Goal: Use online tool/utility: Utilize a website feature to perform a specific function

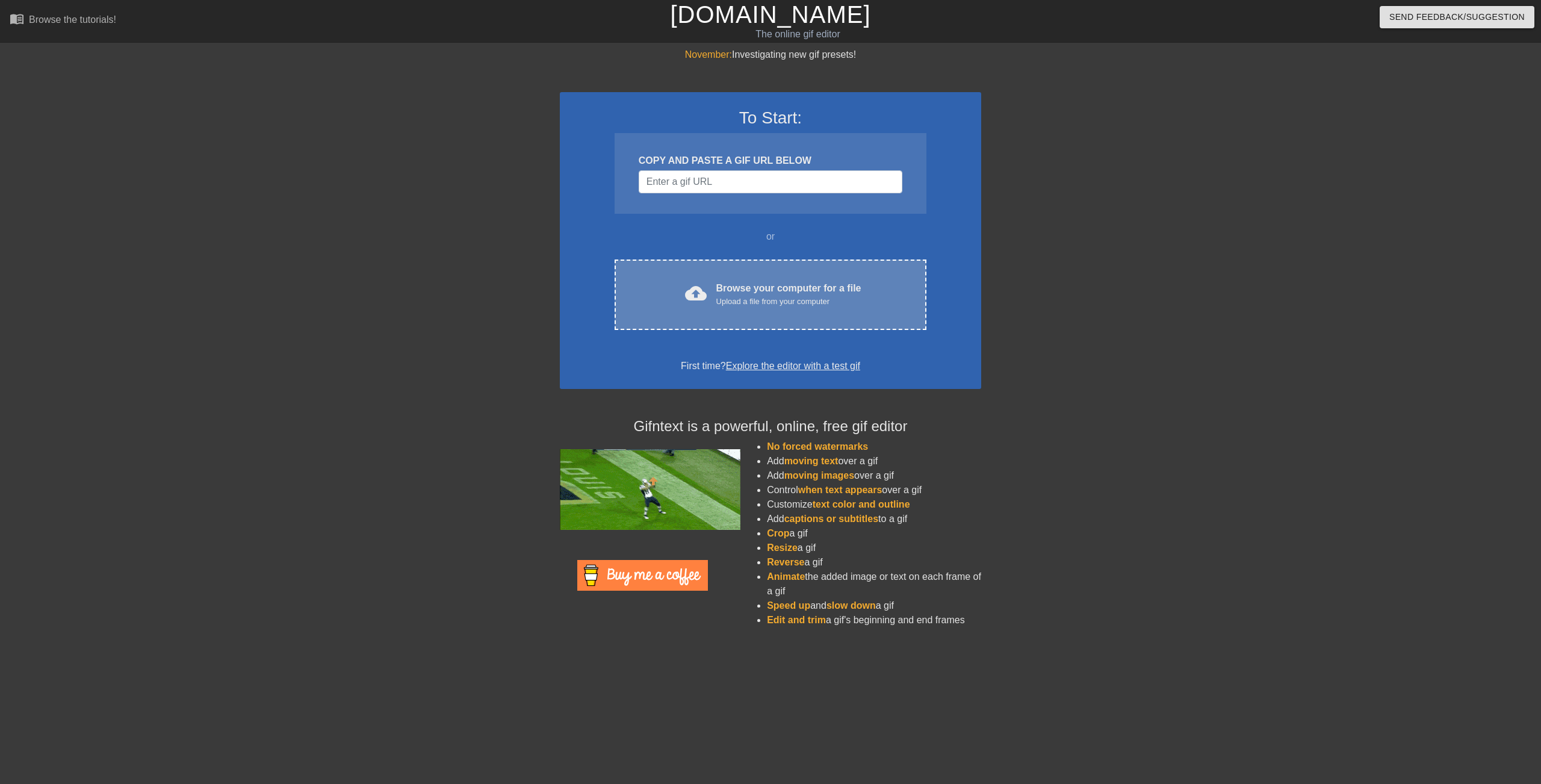
click at [758, 317] on div "cloud_upload Browse your computer for a file Upload a file from your computer C…" at bounding box center [770, 294] width 312 height 70
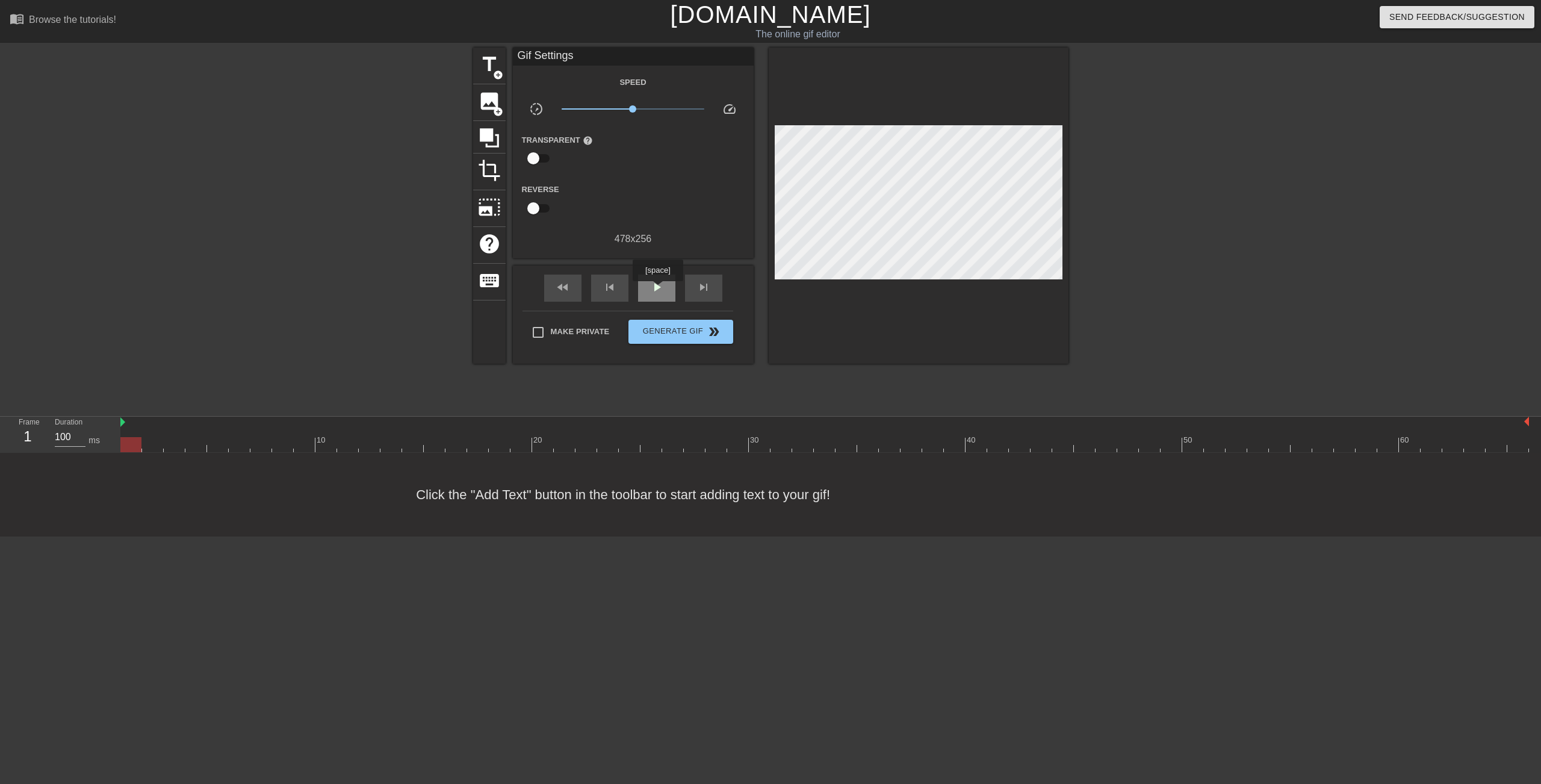
click at [657, 290] on span "play_arrow" at bounding box center [657, 287] width 15 height 15
click at [658, 291] on span "pause" at bounding box center [657, 287] width 15 height 15
click at [579, 288] on div "fast_rewind" at bounding box center [563, 288] width 38 height 27
click at [493, 60] on span "title" at bounding box center [490, 64] width 23 height 23
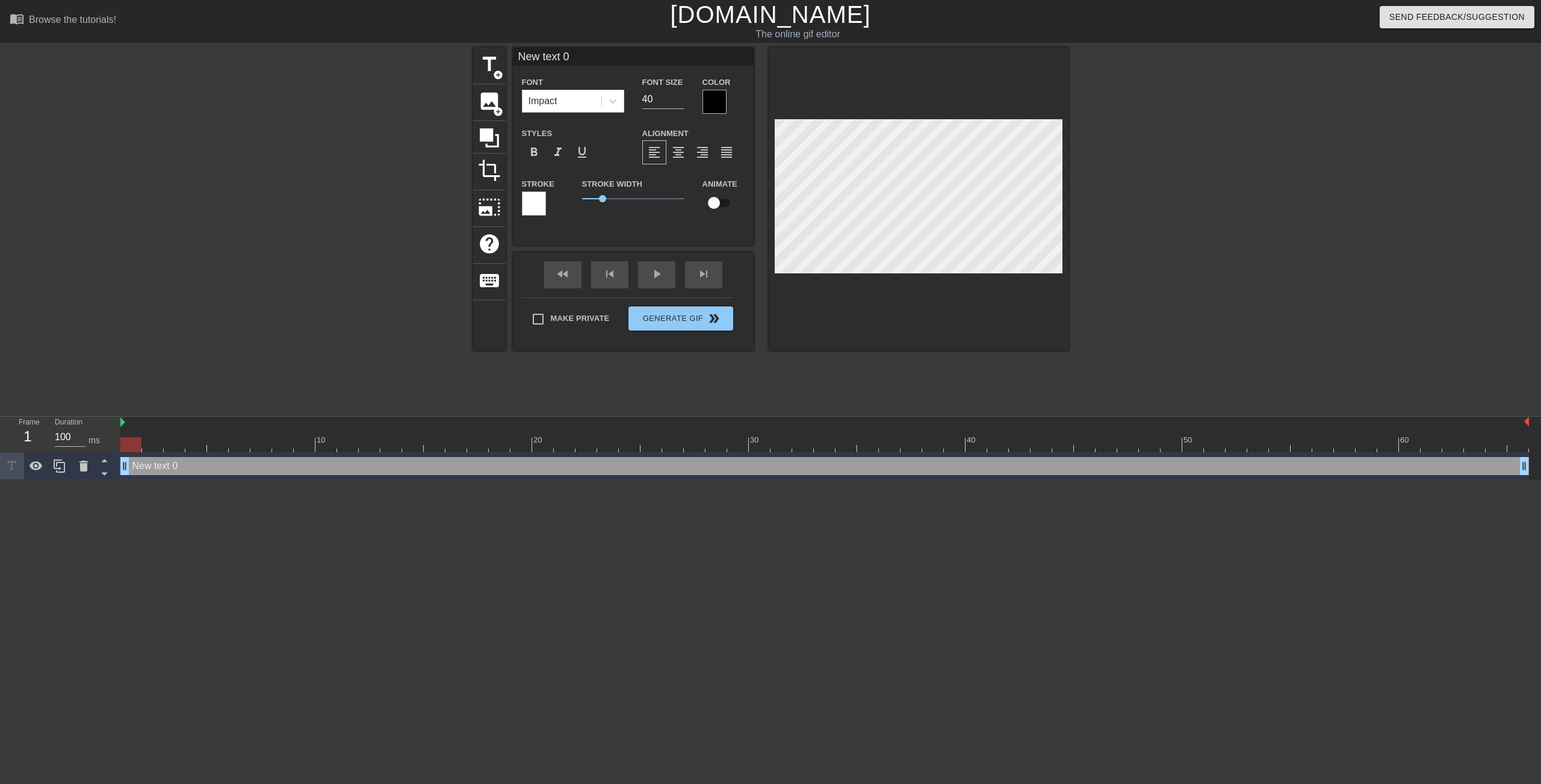
click at [166, 465] on div "New text 0 drag_handle drag_handle" at bounding box center [825, 466] width 1409 height 18
type input "S"
type textarea "S"
type input "SN"
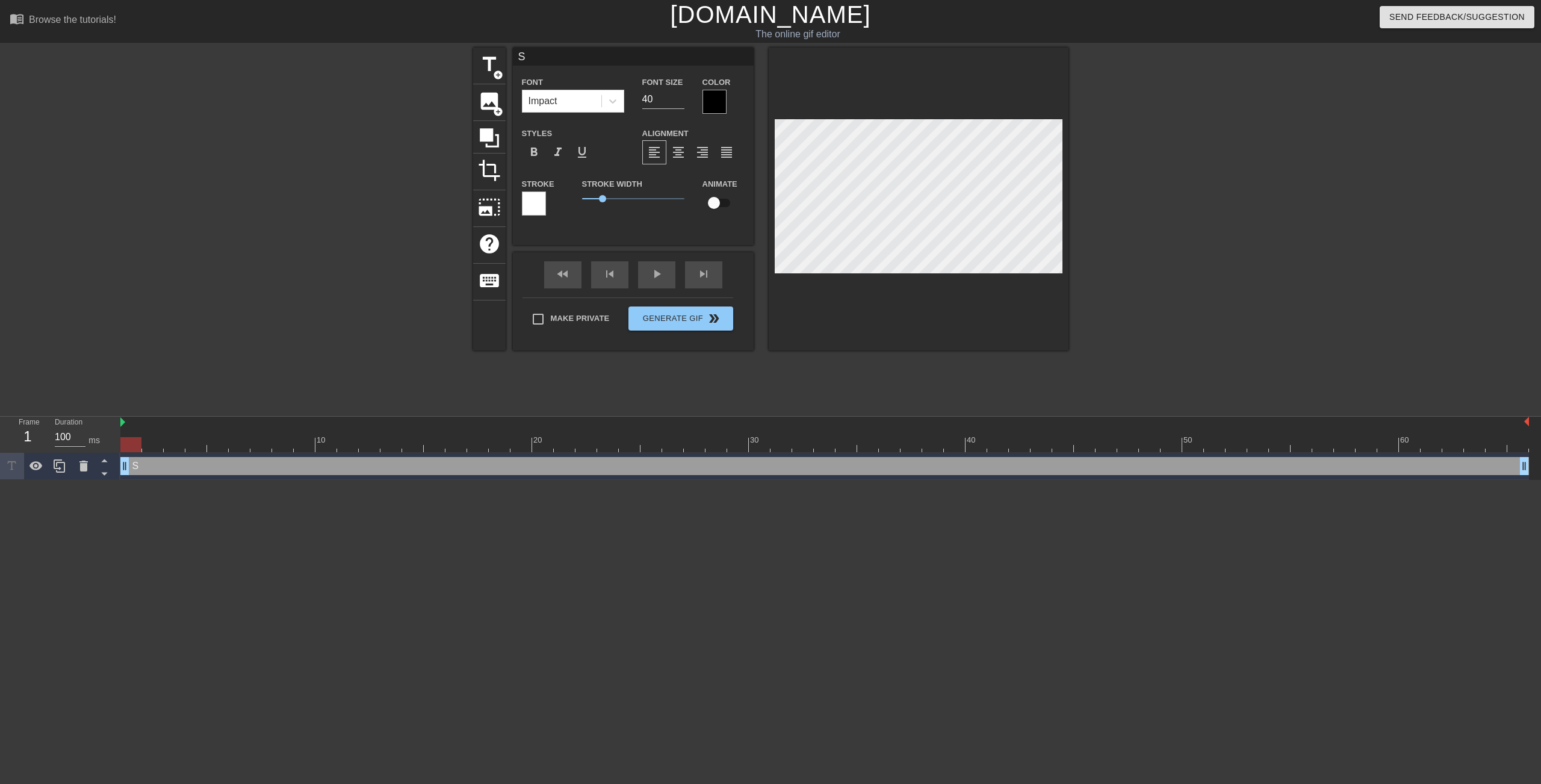
type textarea "SN"
type input "SNE"
type textarea "SNE"
type input "SNEA"
type textarea "SNEA"
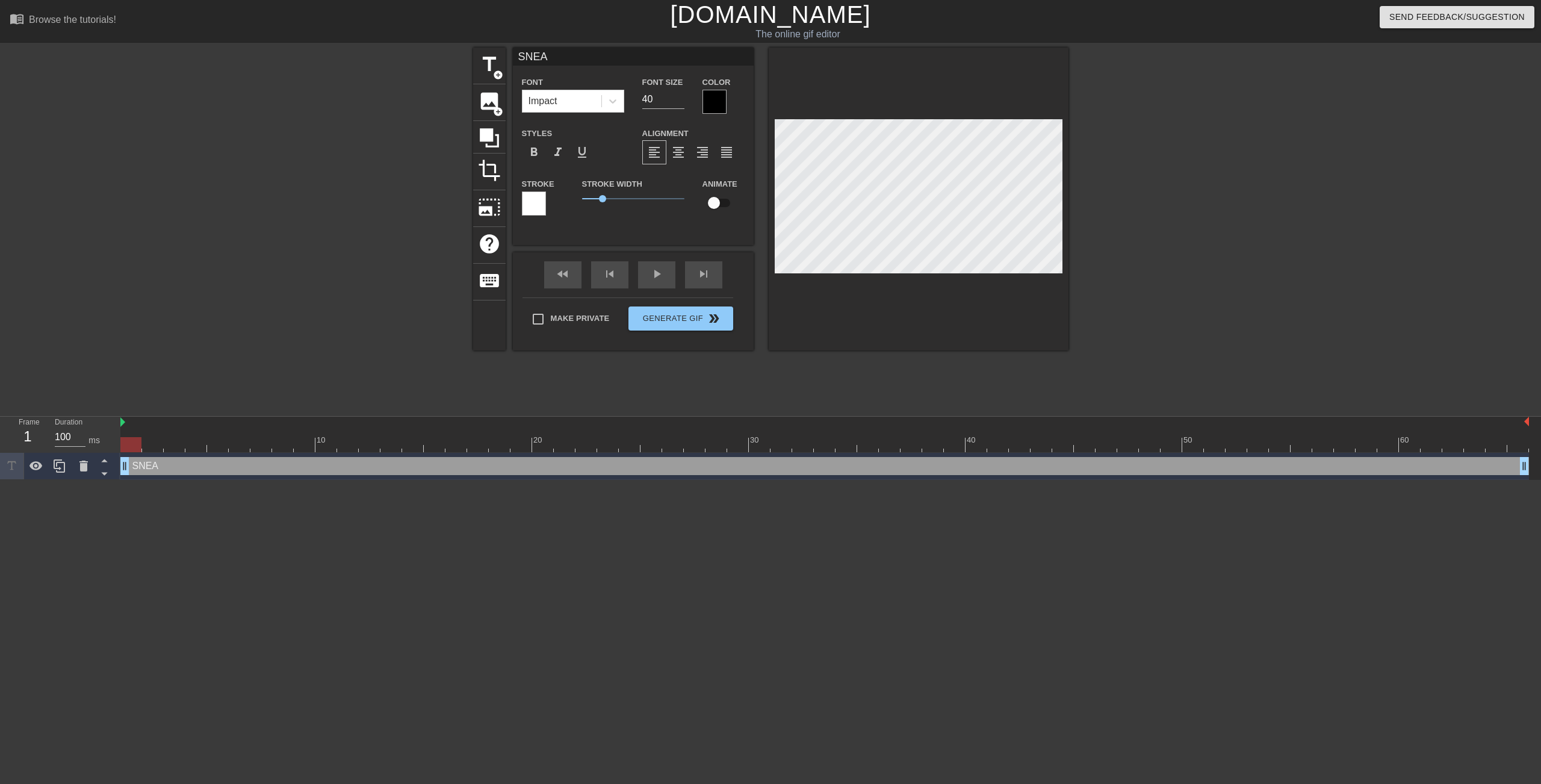
type input "SNEAK"
type textarea "SNEAK"
type input "SNEAKZ"
type textarea "SNEAKZ"
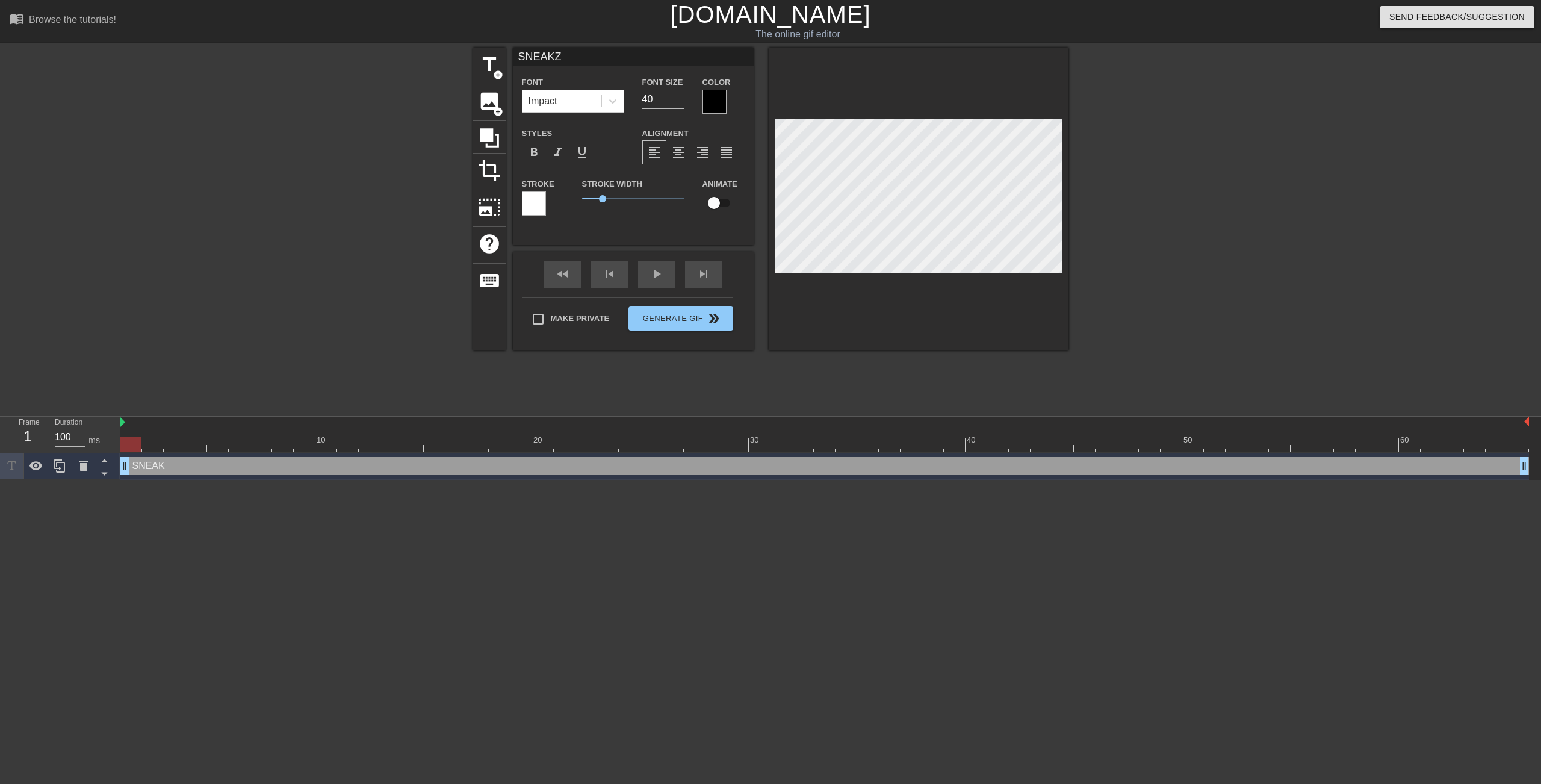
type input "SNEAKZY"
type textarea "SNEAKZY"
type input "SNEAKZ"
type textarea "SNEAKZ"
type input "SNEAK"
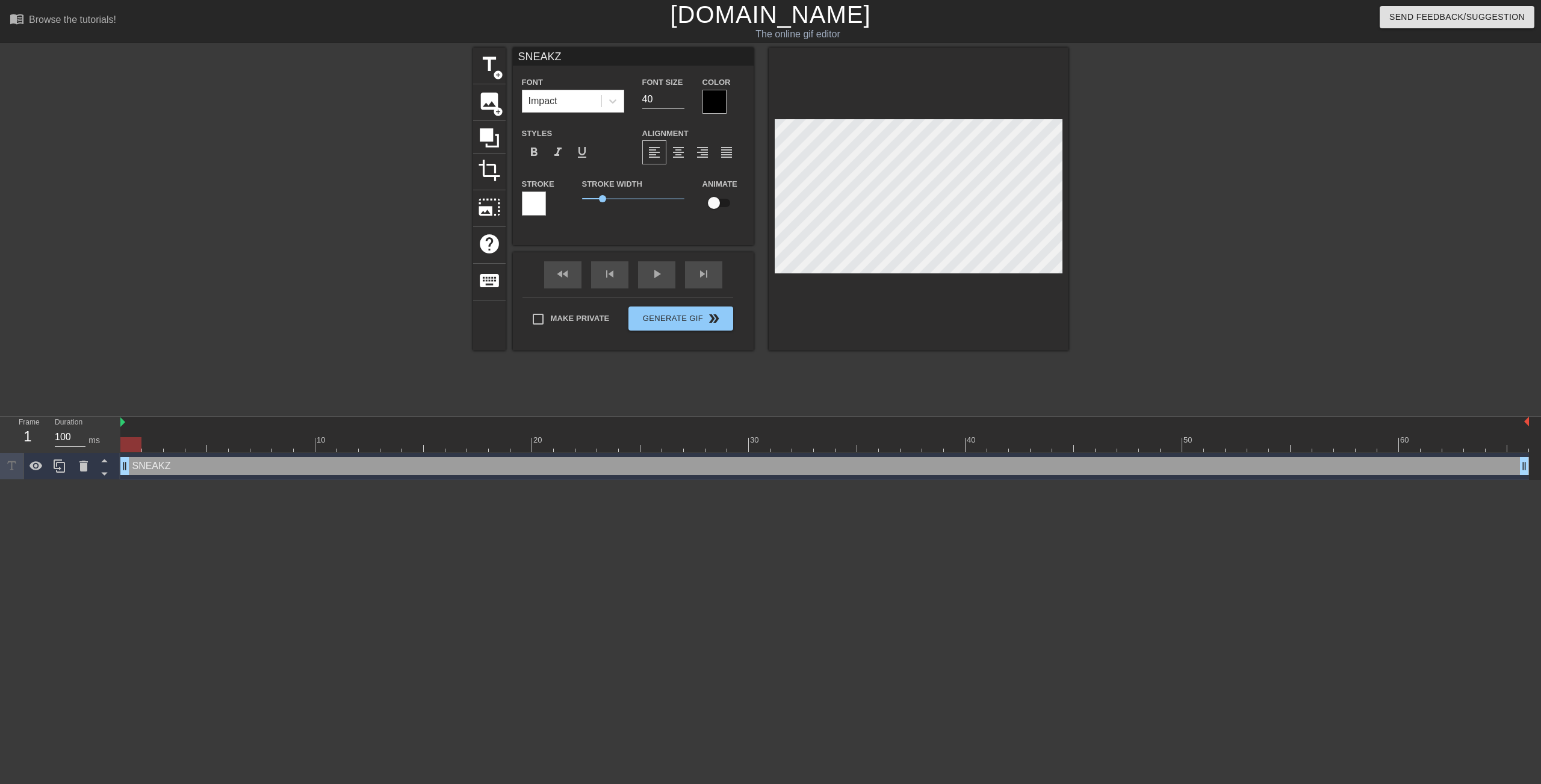
type textarea "SNEAK"
type input "SNEAKY"
type textarea "SNEAKY"
click at [720, 99] on div at bounding box center [714, 102] width 24 height 24
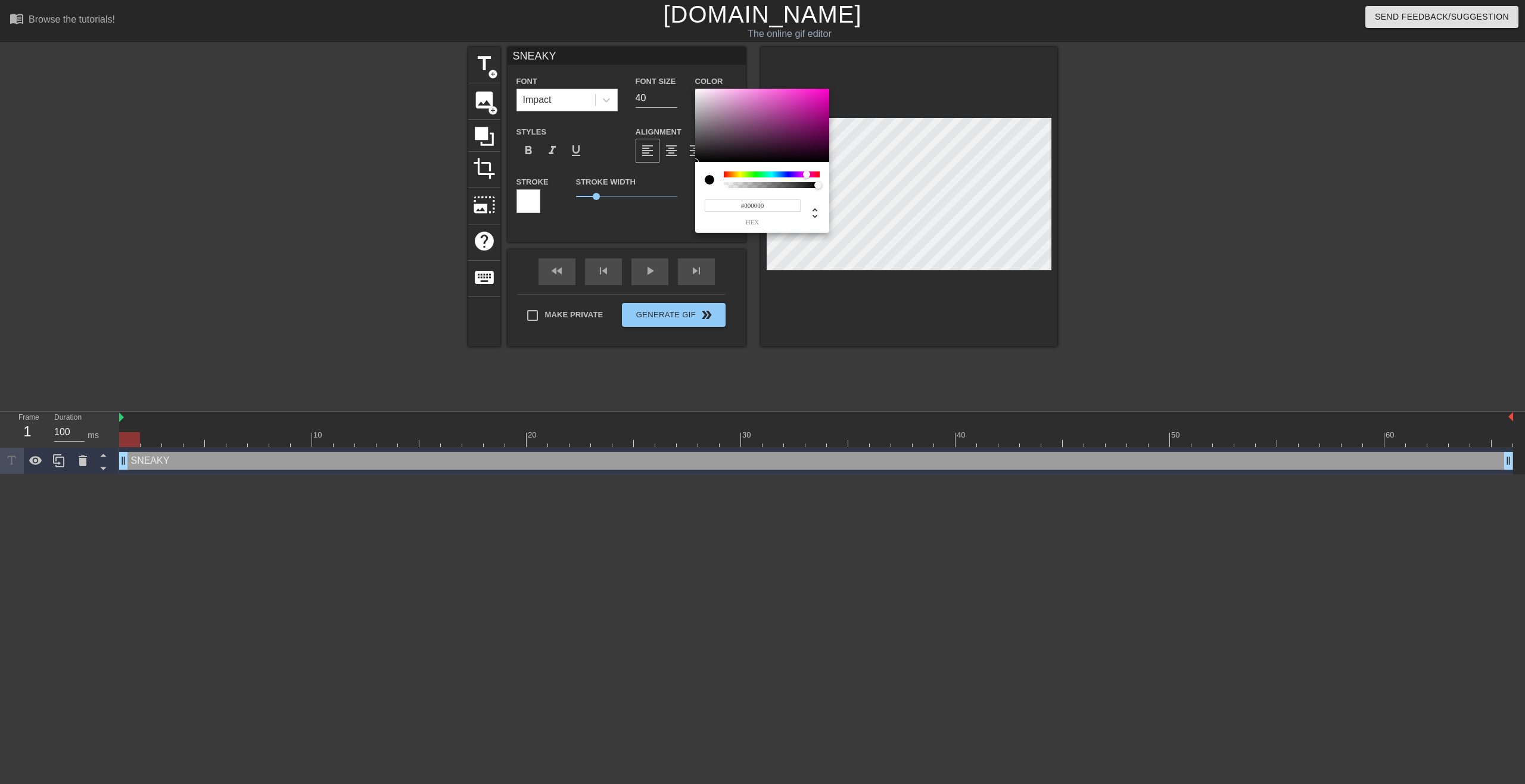
click at [807, 175] on div at bounding box center [772, 174] width 96 height 6
type input "#ED00BF"
drag, startPoint x: 819, startPoint y: 115, endPoint x: 832, endPoint y: 94, distance: 24.7
click at [832, 94] on div "#ED00BF hex" at bounding box center [762, 392] width 1525 height 784
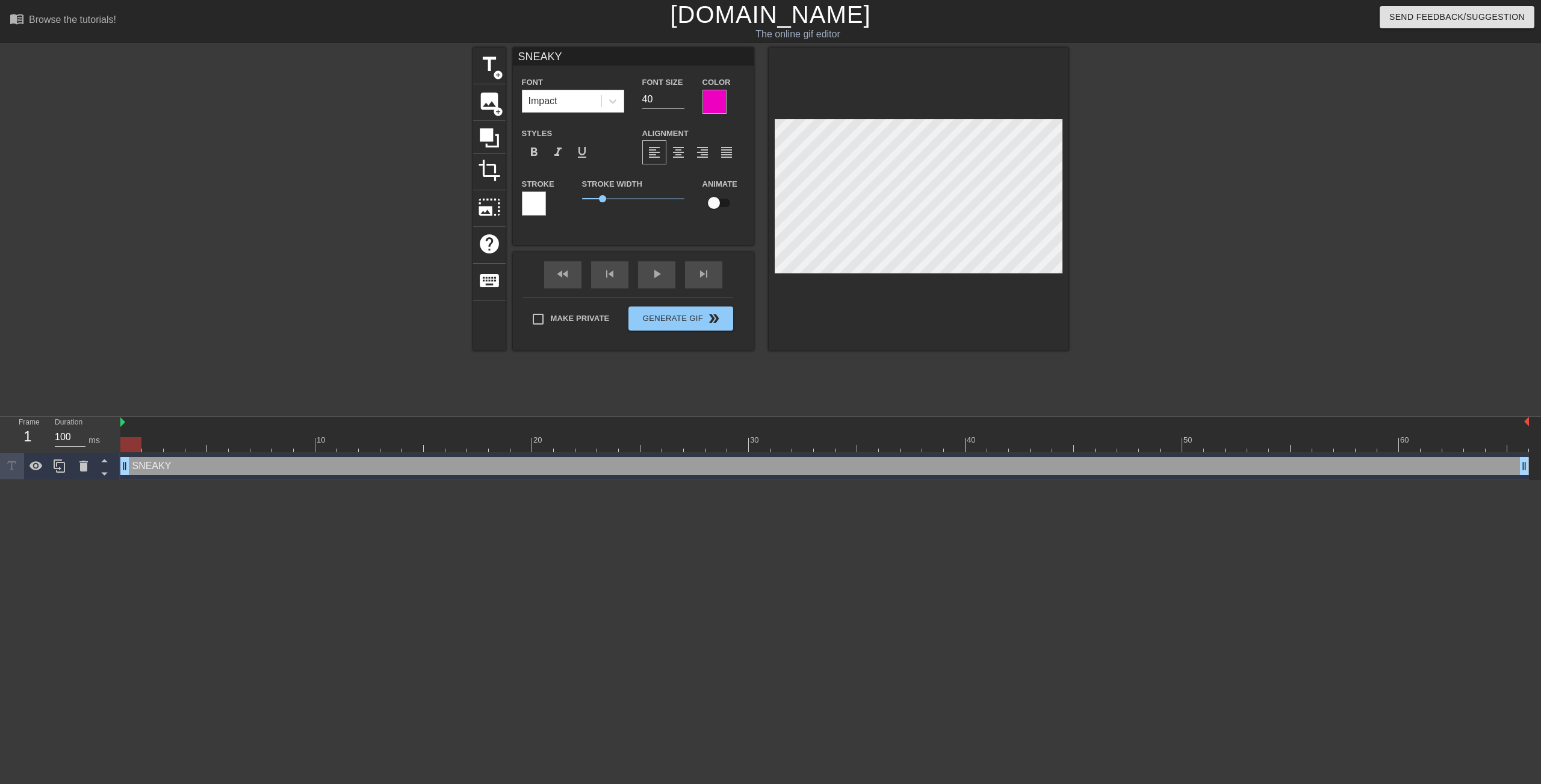
click at [527, 203] on div at bounding box center [534, 204] width 24 height 24
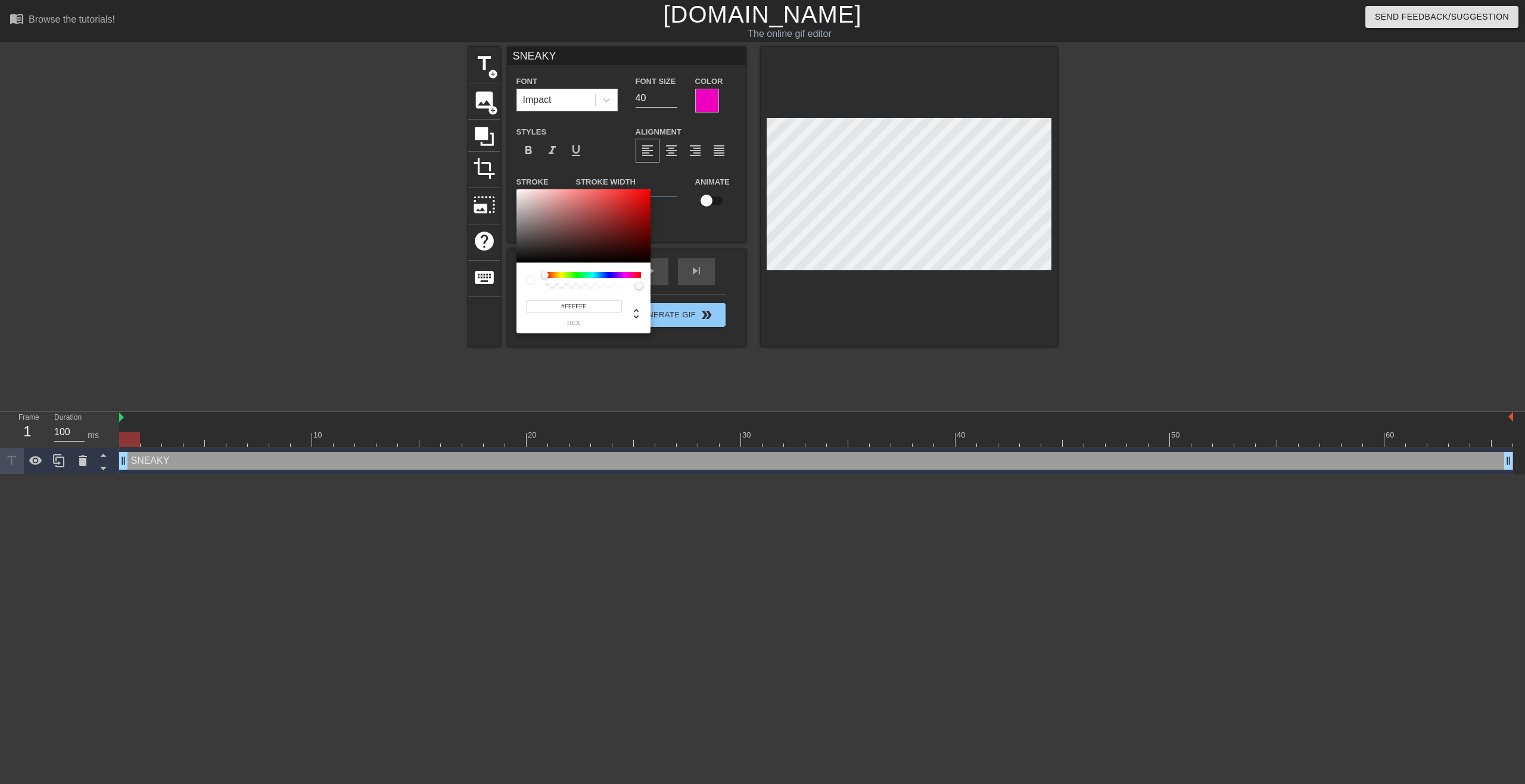
click at [631, 276] on div at bounding box center [593, 275] width 96 height 6
click at [622, 273] on div at bounding box center [593, 275] width 96 height 6
click at [646, 197] on div at bounding box center [583, 226] width 134 height 74
drag, startPoint x: 627, startPoint y: 276, endPoint x: 642, endPoint y: 277, distance: 15.0
click at [642, 277] on div at bounding box center [640, 275] width 7 height 7
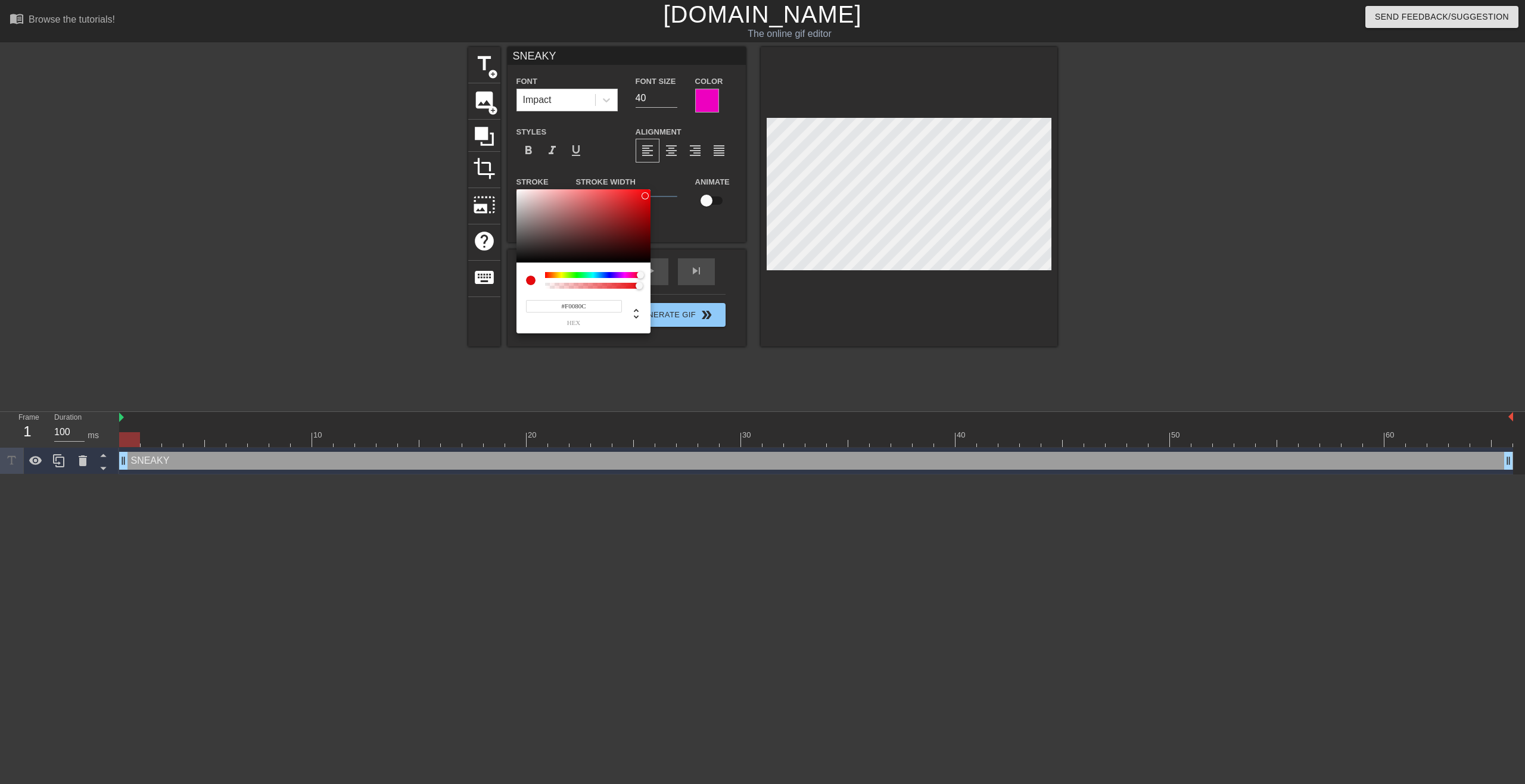
type input "#FA0509"
click at [648, 191] on div at bounding box center [648, 191] width 7 height 7
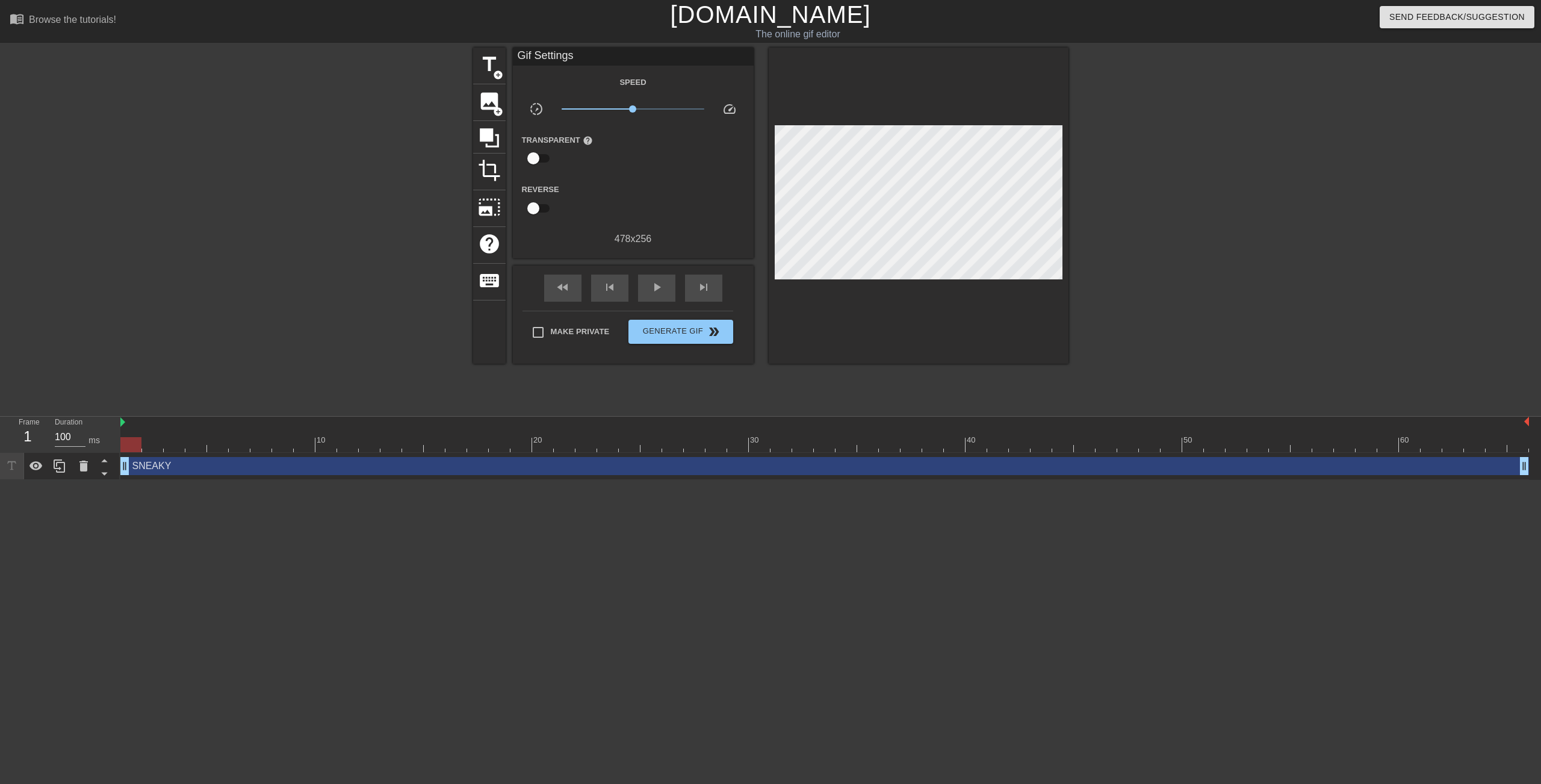
click at [147, 470] on div "SNEAKY drag_handle drag_handle" at bounding box center [825, 466] width 1409 height 18
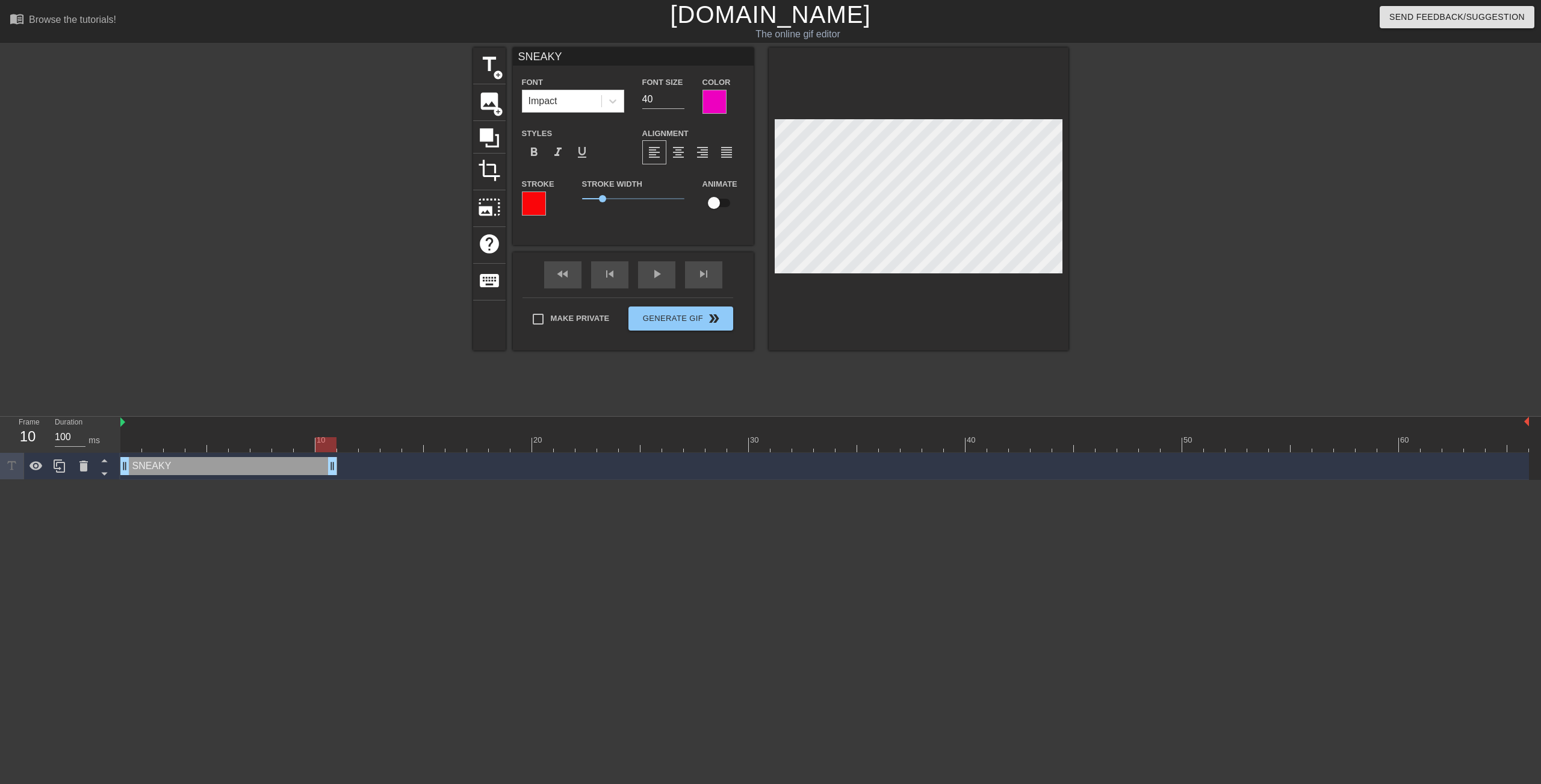
drag, startPoint x: 1522, startPoint y: 470, endPoint x: 323, endPoint y: 465, distance: 1199.0
click at [716, 103] on div at bounding box center [714, 102] width 24 height 24
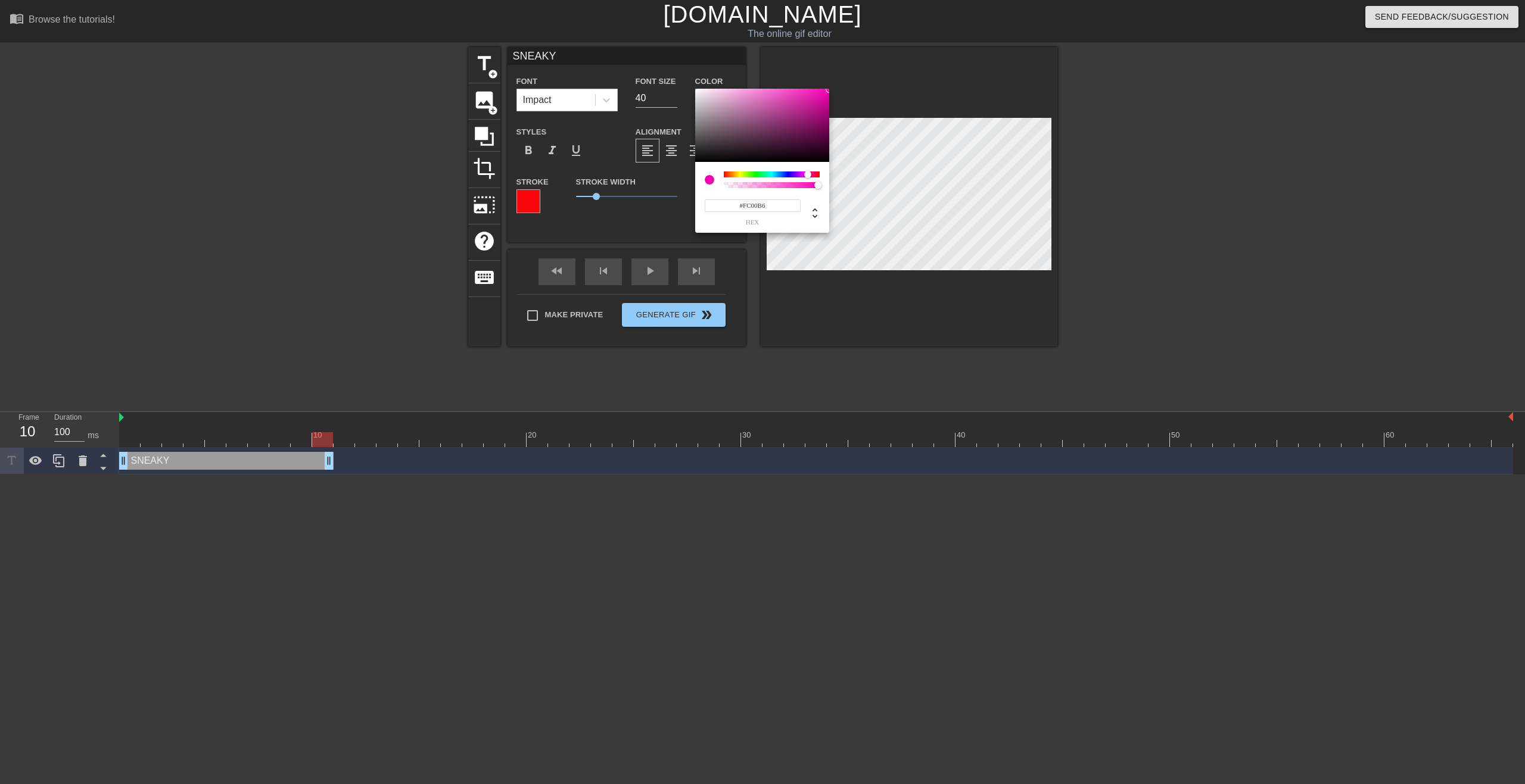
drag, startPoint x: 807, startPoint y: 108, endPoint x: 832, endPoint y: 89, distance: 31.4
click at [832, 89] on div "#FC00B6 hex" at bounding box center [762, 392] width 1525 height 784
type input "#DA00FC"
drag, startPoint x: 808, startPoint y: 175, endPoint x: 801, endPoint y: 173, distance: 7.3
click at [801, 173] on div at bounding box center [801, 174] width 7 height 7
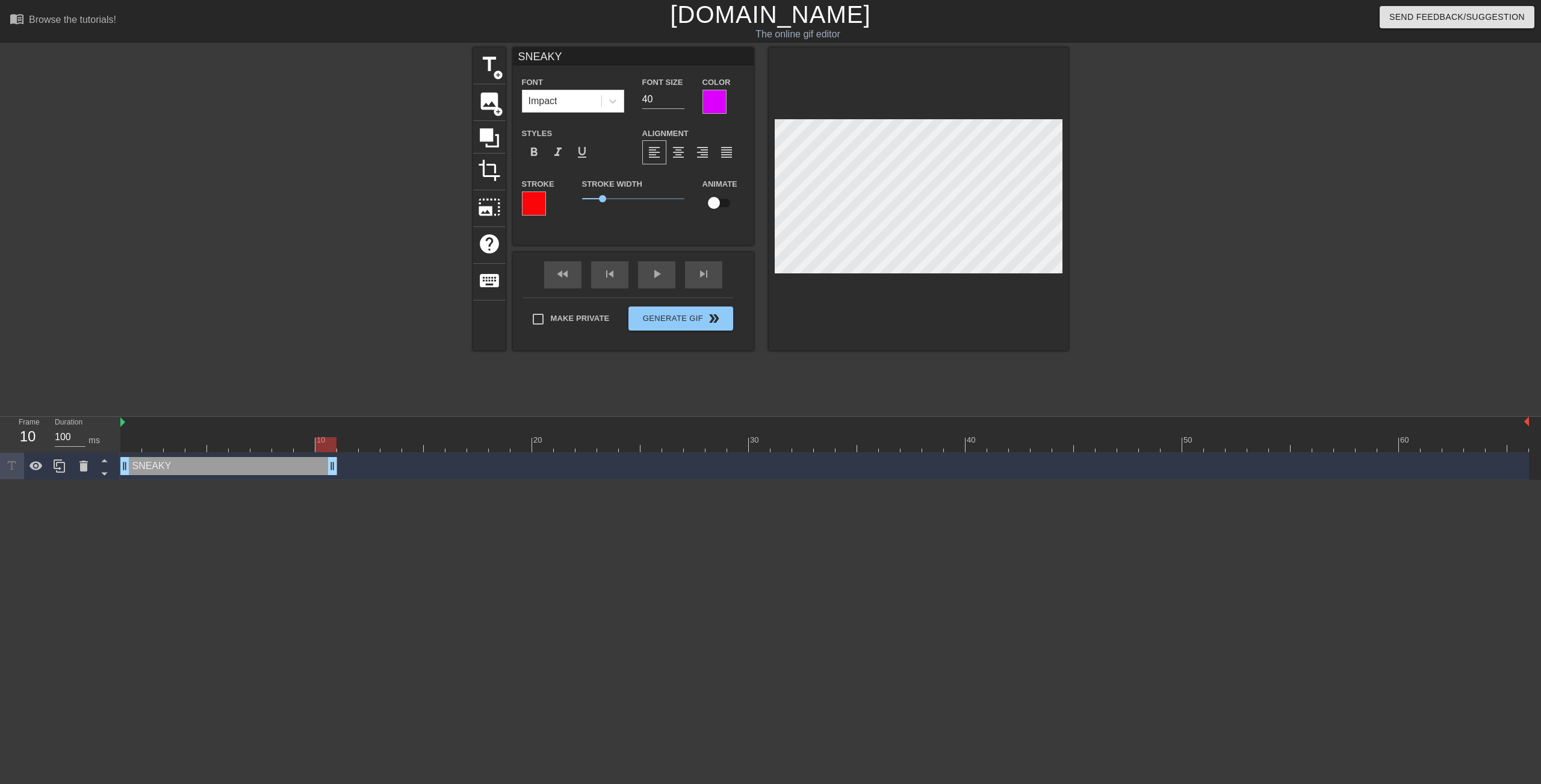
click at [544, 203] on div at bounding box center [534, 204] width 24 height 24
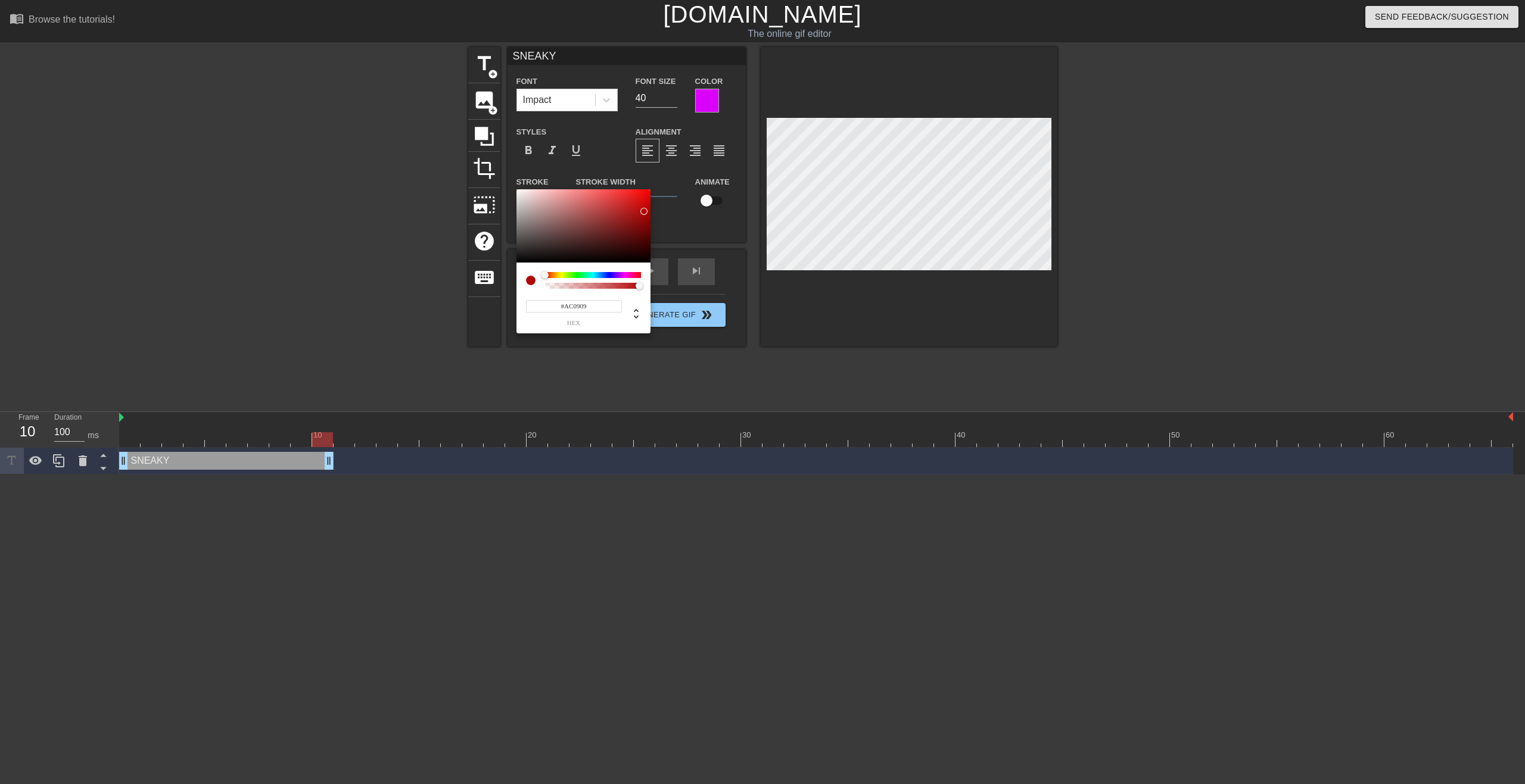
type input "#A70A0A"
drag, startPoint x: 646, startPoint y: 192, endPoint x: 642, endPoint y: 215, distance: 23.3
click at [642, 215] on div at bounding box center [642, 215] width 7 height 7
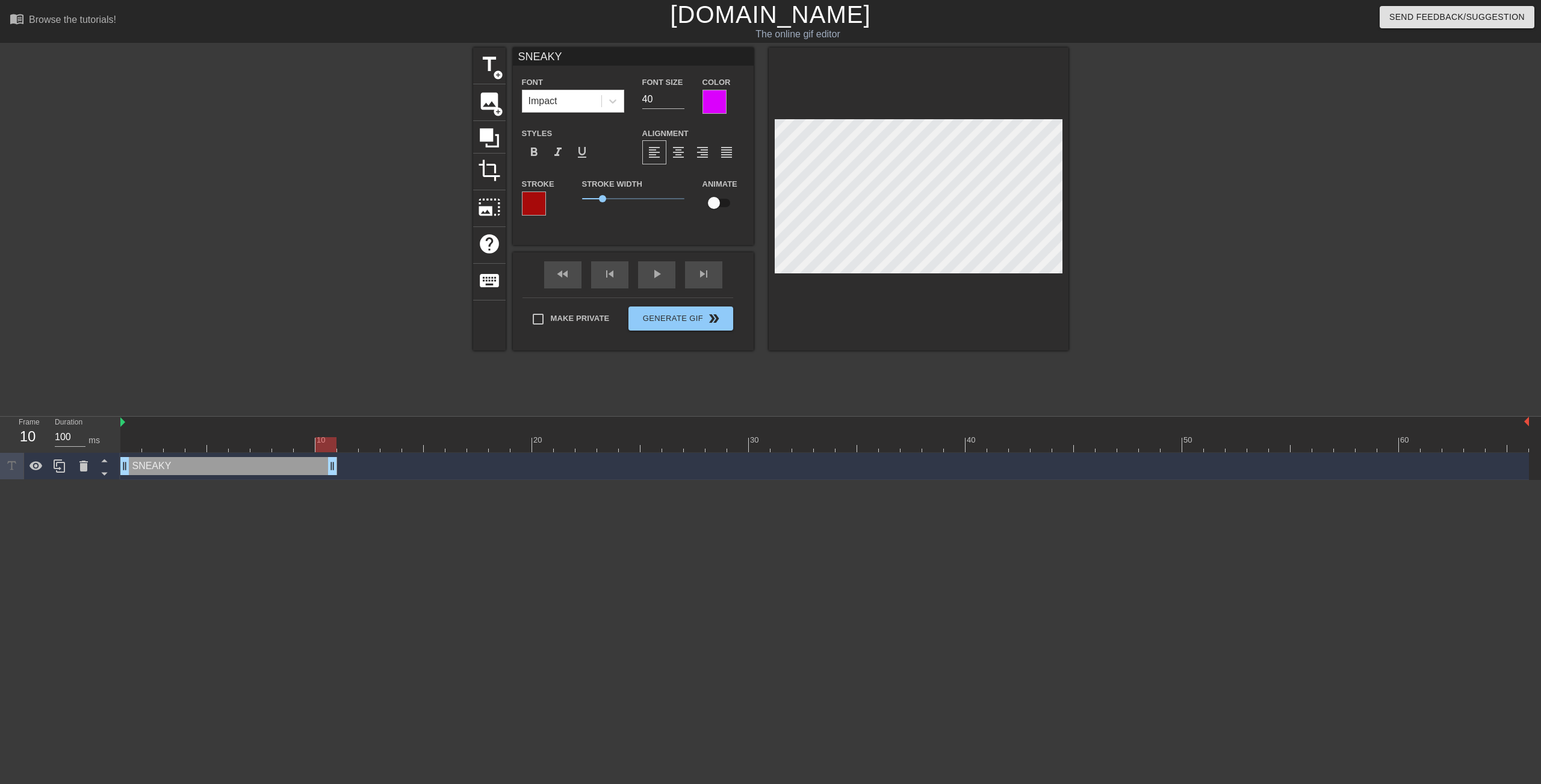
click at [178, 468] on div "SNEAKY drag_handle drag_handle" at bounding box center [229, 466] width 217 height 18
type input "SNE"
type textarea "SNE"
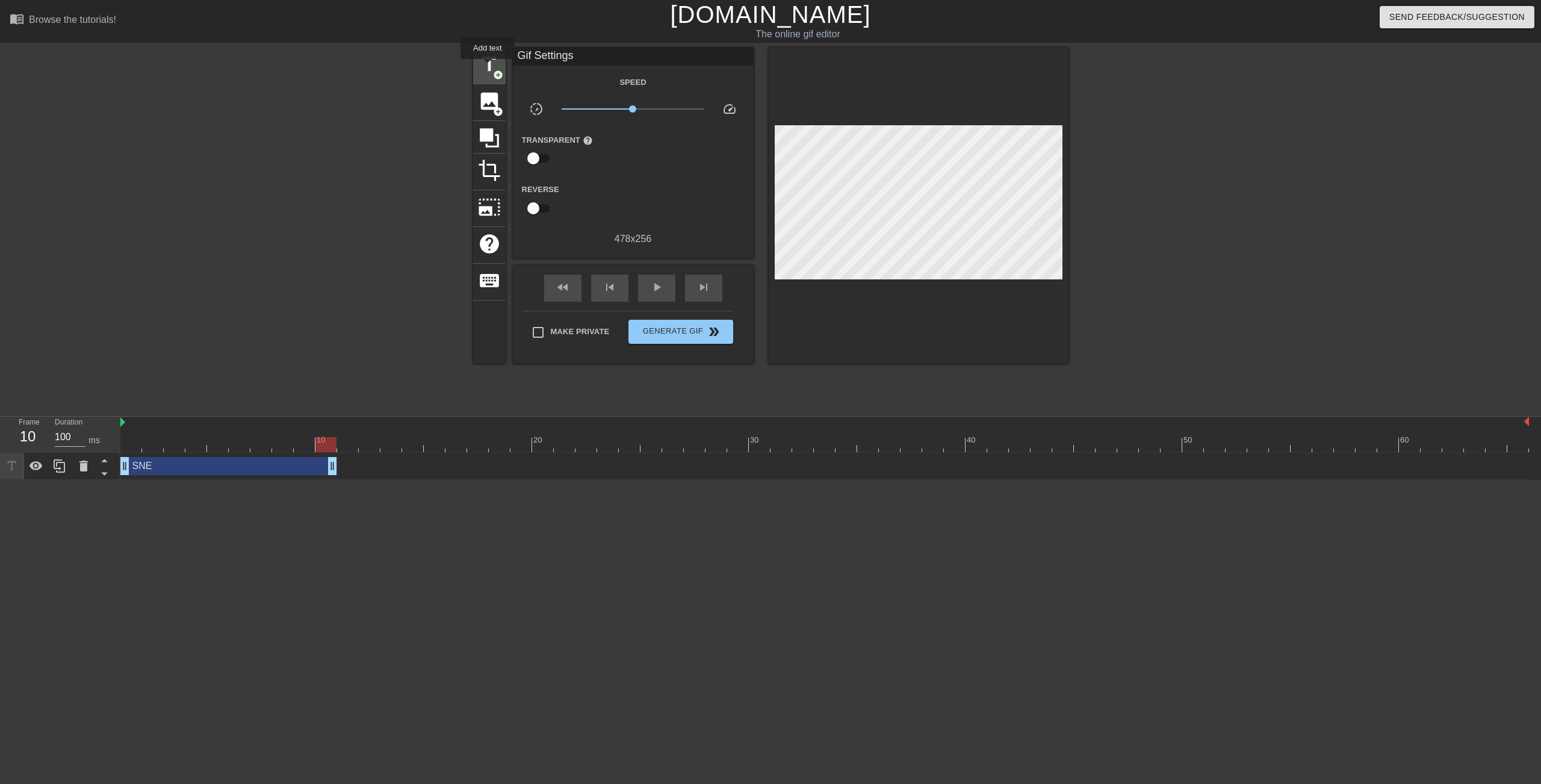
click at [488, 67] on span "title" at bounding box center [490, 64] width 23 height 23
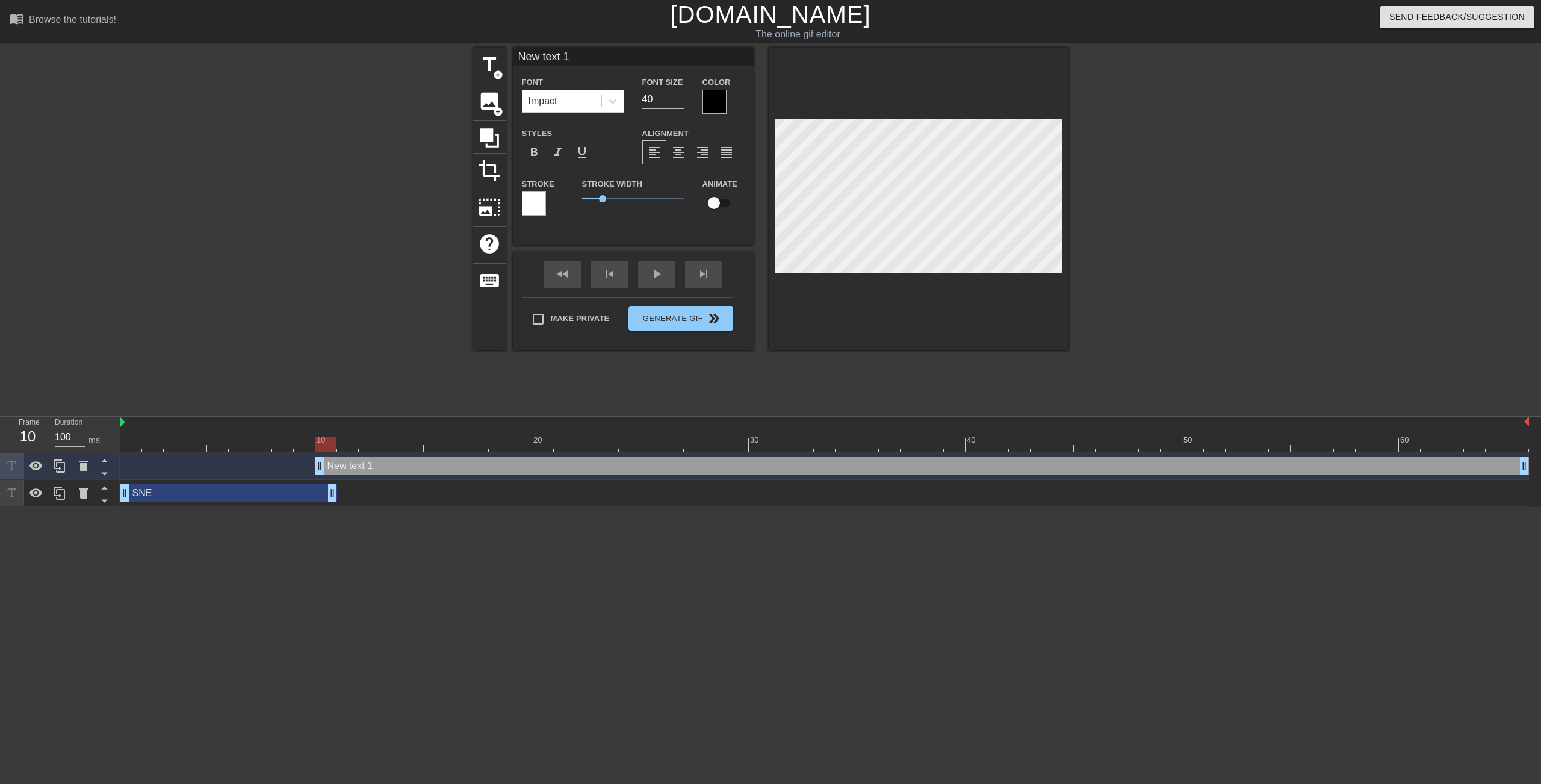
click at [364, 469] on div "New text 1 drag_handle drag_handle" at bounding box center [922, 466] width 1214 height 18
click at [360, 468] on div "New text 1 drag_handle drag_handle" at bounding box center [922, 466] width 1214 height 18
type input "S"
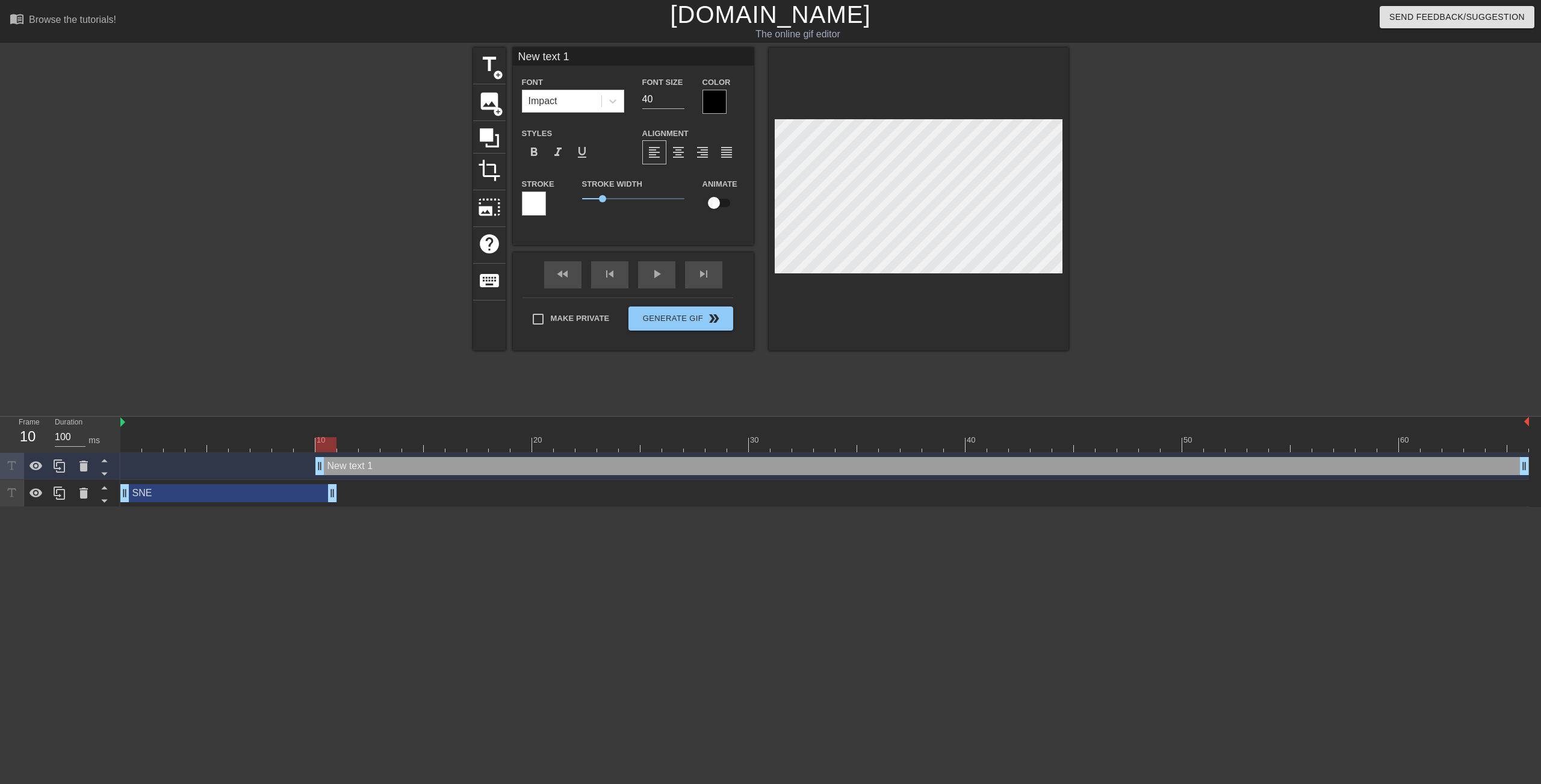
type textarea "S"
type input "SN"
type textarea "SN"
type input "SNE"
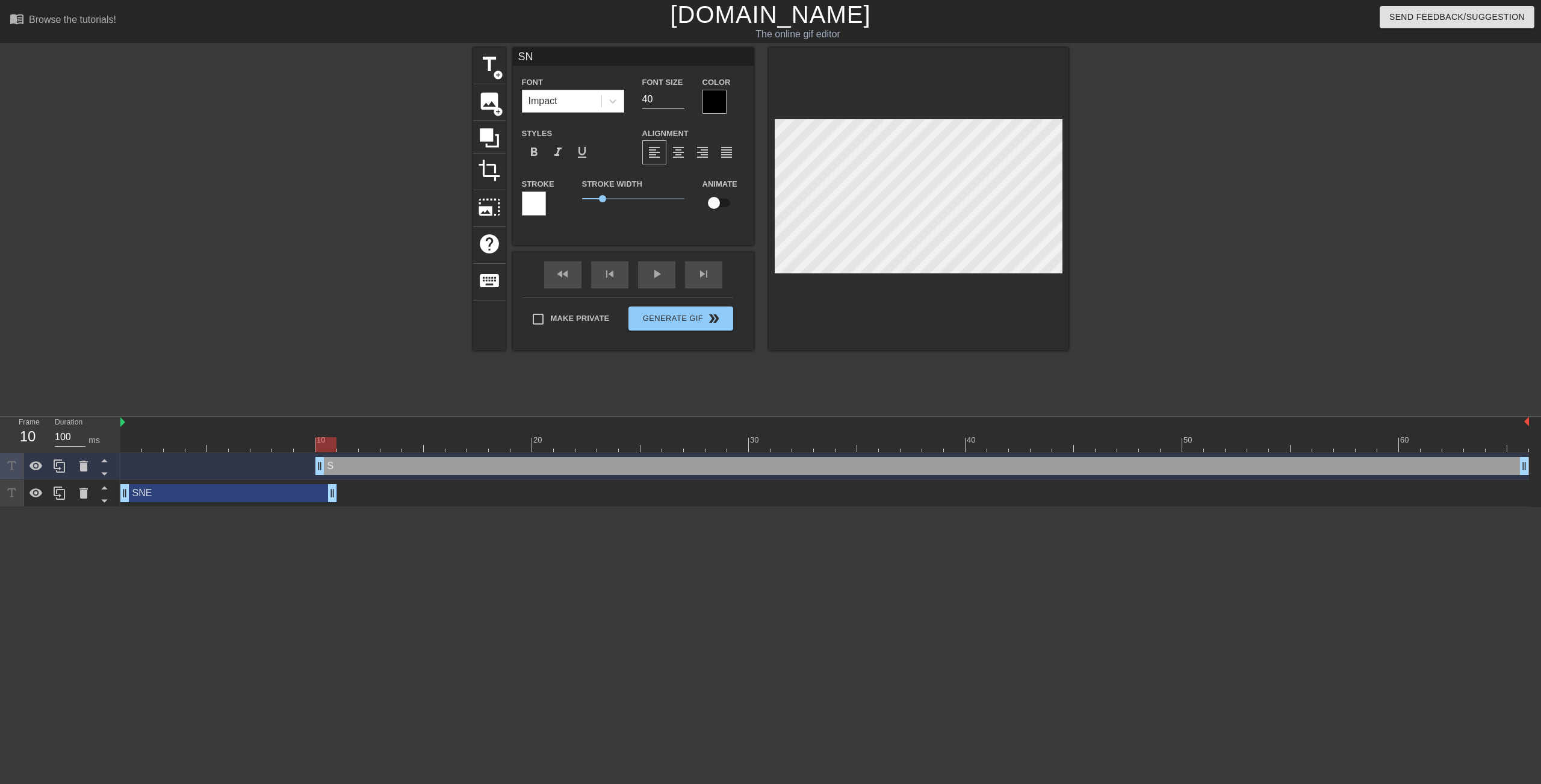
type textarea "SNE"
type input "SNEA"
type textarea "SNEA"
type input "SNEAK"
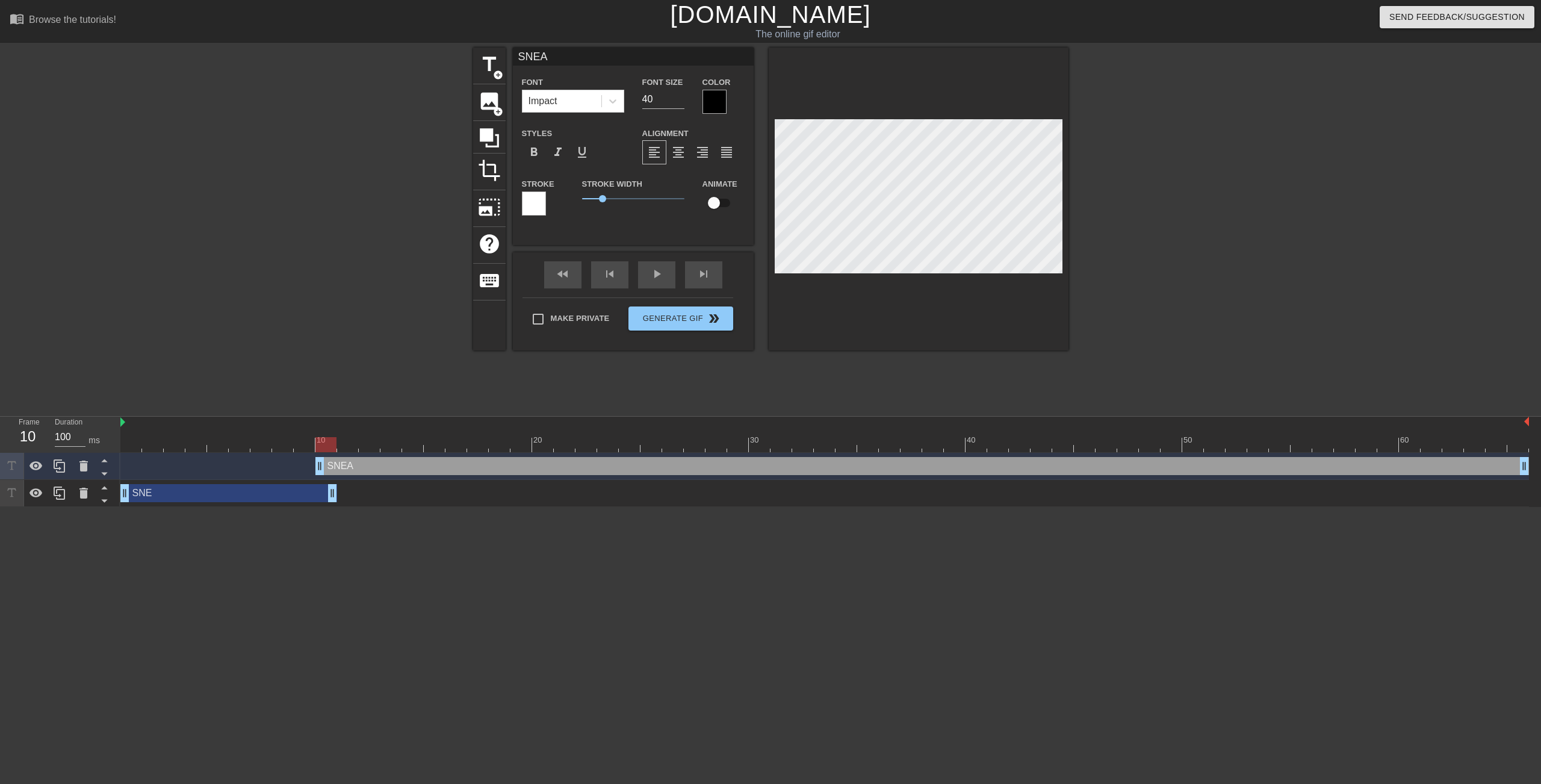
type textarea "SNEAK"
type input "SNEAKY"
type textarea "SNEAKY"
drag, startPoint x: 321, startPoint y: 468, endPoint x: 341, endPoint y: 467, distance: 20.0
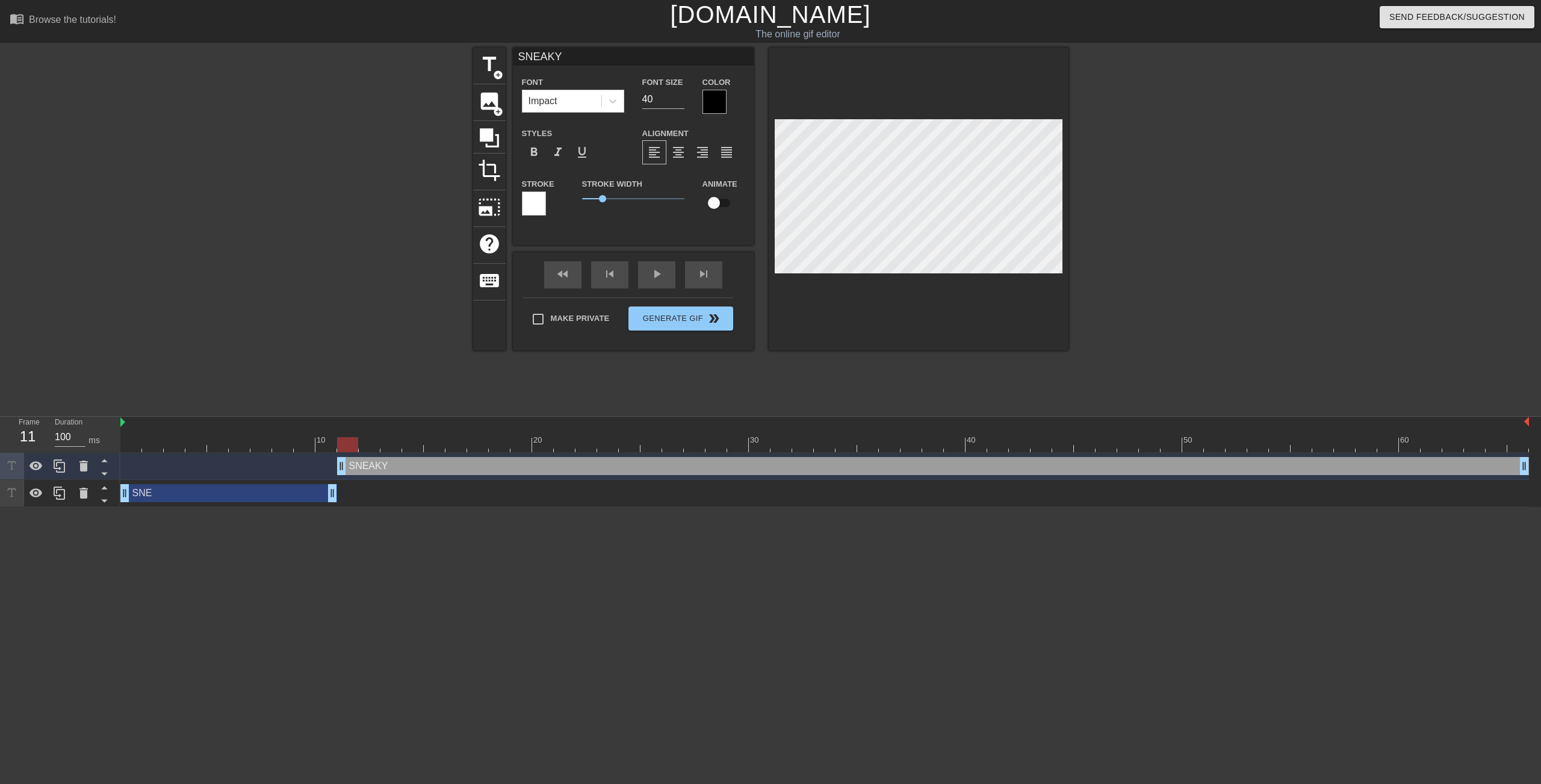
click at [208, 496] on div "SNE drag_handle drag_handle" at bounding box center [229, 493] width 217 height 18
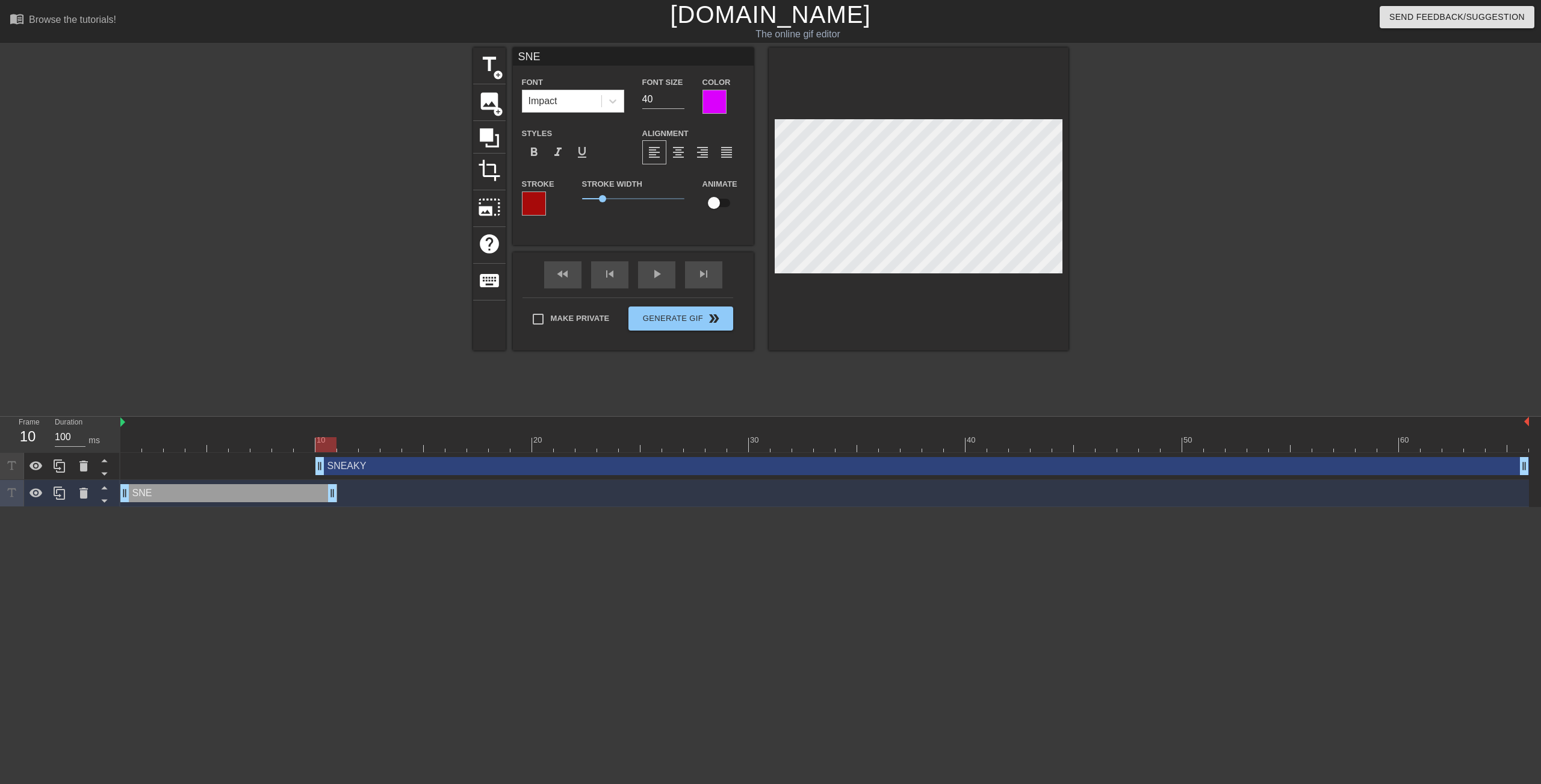
drag, startPoint x: 343, startPoint y: 464, endPoint x: 327, endPoint y: 464, distance: 16.0
type input "SNEAKY"
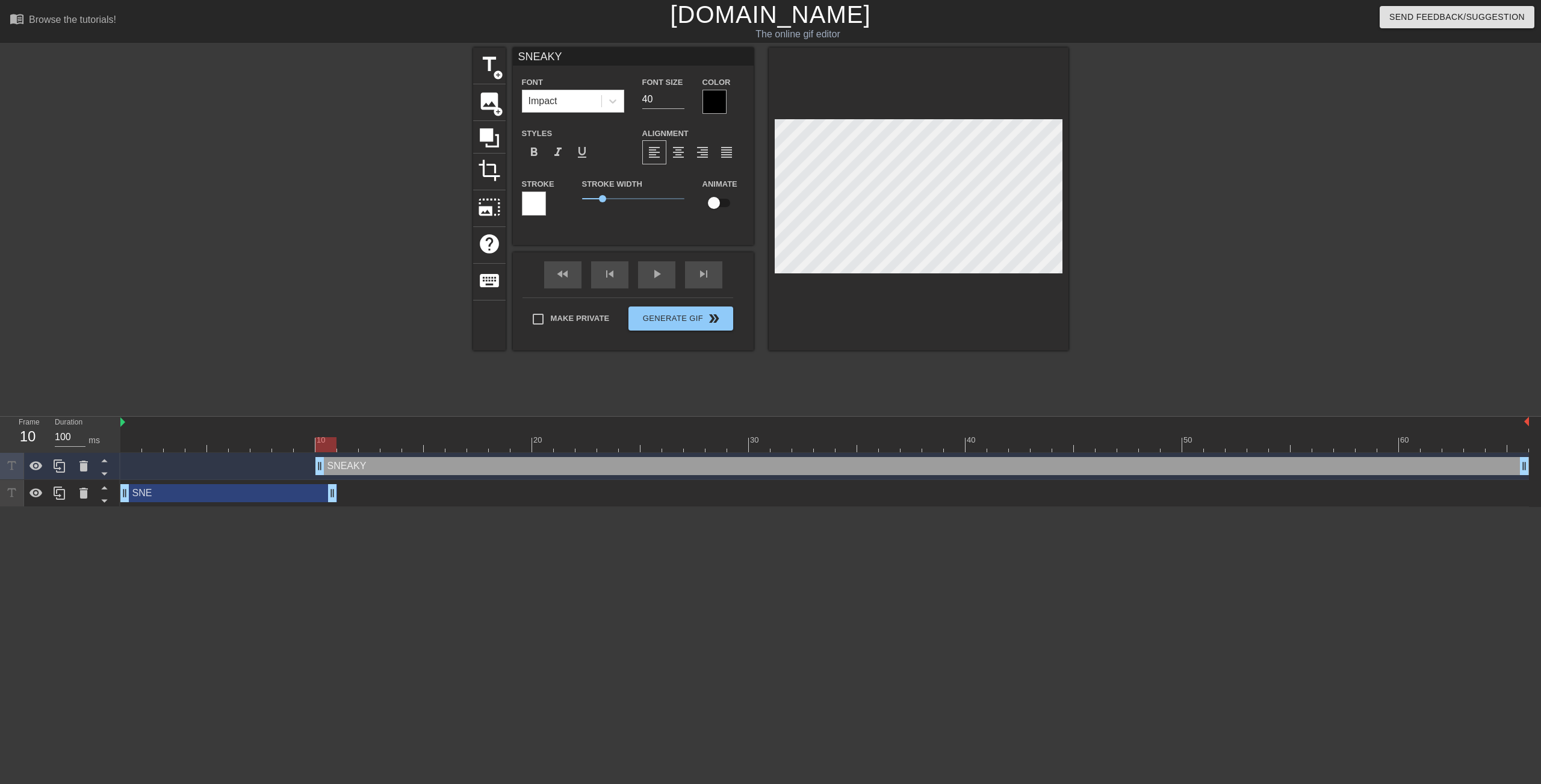
click at [707, 99] on div at bounding box center [714, 102] width 24 height 24
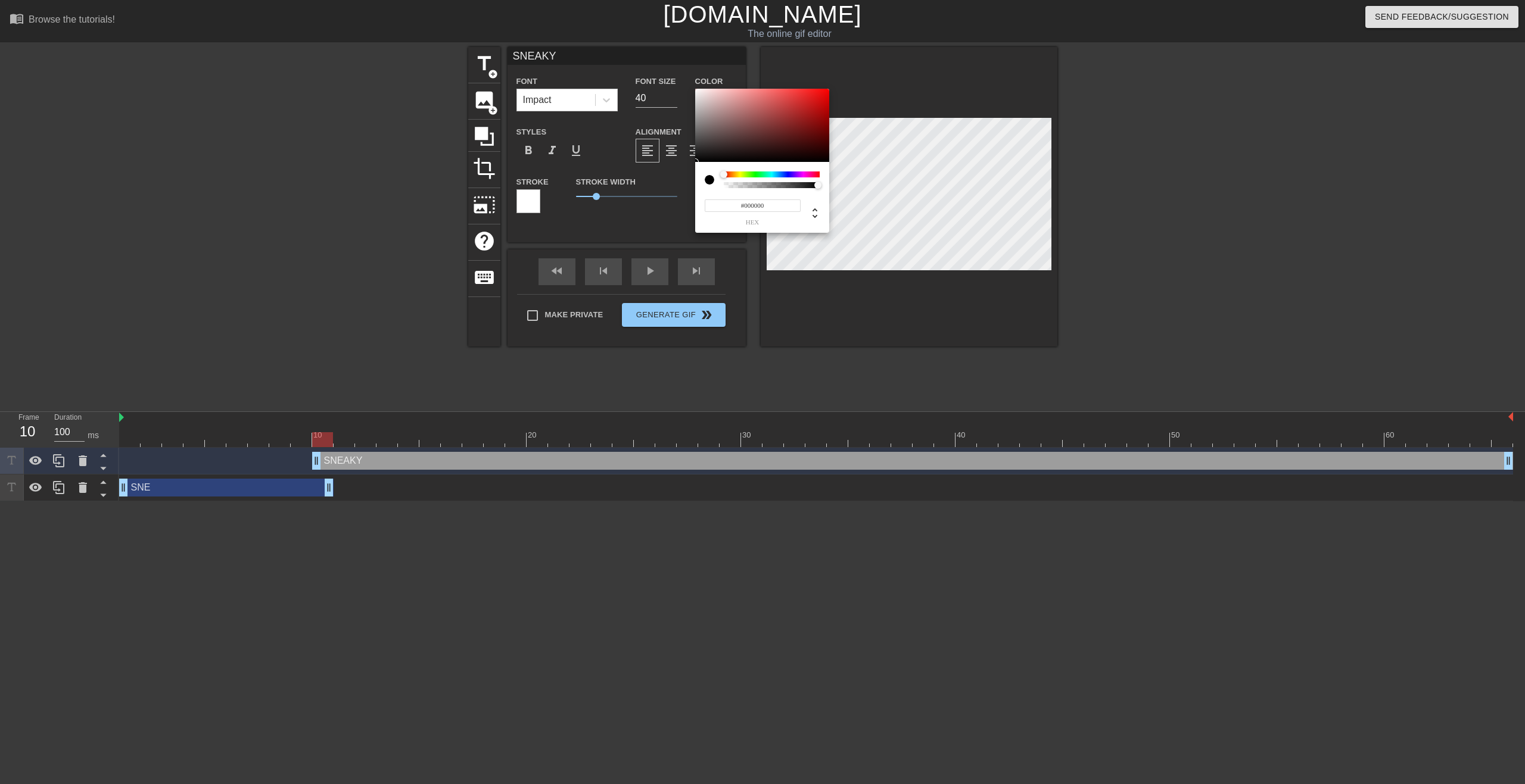
click at [805, 173] on div at bounding box center [772, 174] width 96 height 6
click at [813, 174] on div at bounding box center [772, 174] width 96 height 6
type input "#F60168"
click at [829, 91] on div at bounding box center [762, 125] width 134 height 74
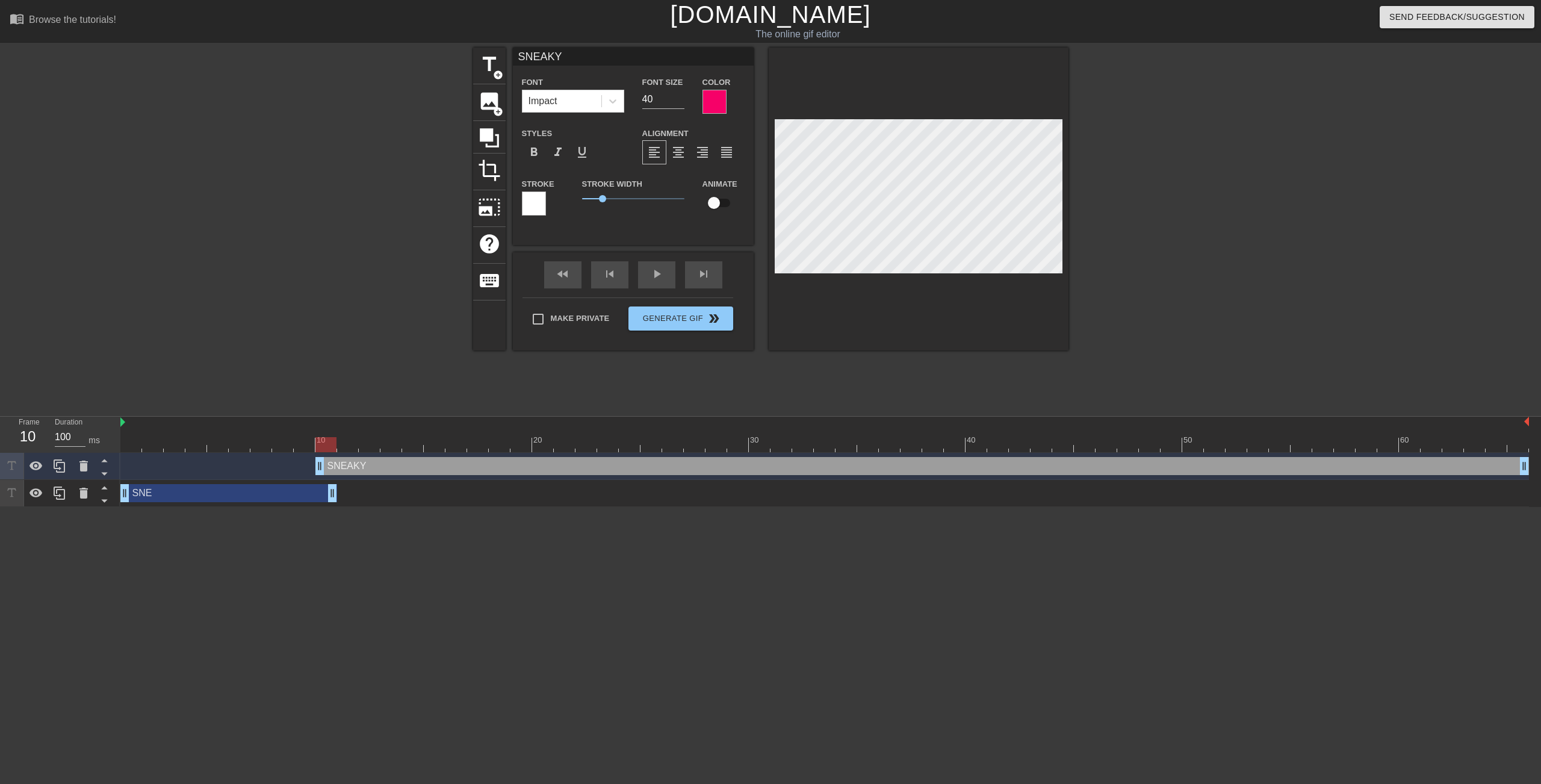
click at [536, 197] on div at bounding box center [534, 204] width 24 height 24
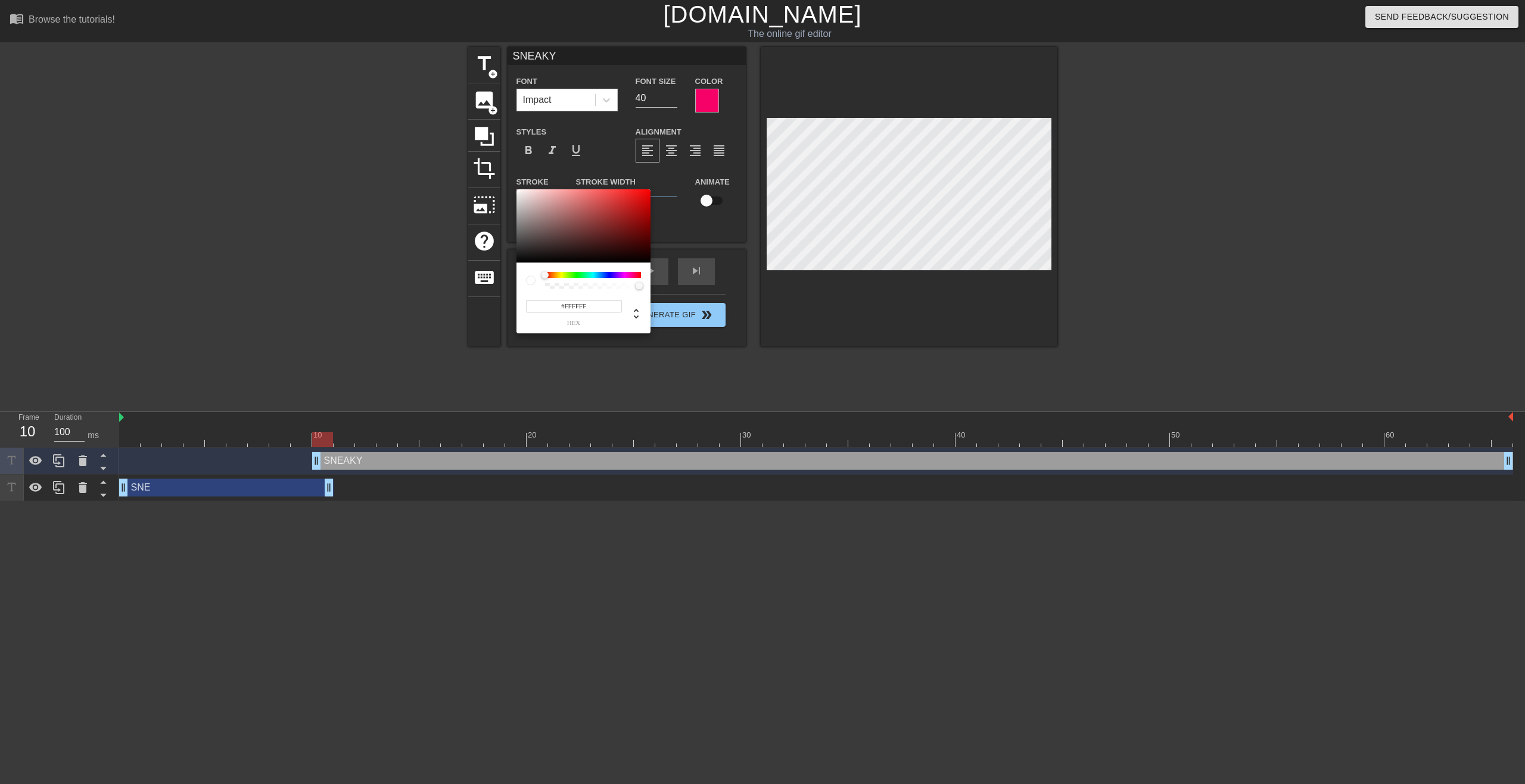
click at [626, 275] on div at bounding box center [593, 275] width 96 height 6
click at [627, 275] on div at bounding box center [593, 275] width 96 height 6
click at [621, 275] on div at bounding box center [593, 275] width 96 height 6
drag, startPoint x: 546, startPoint y: 275, endPoint x: 627, endPoint y: 277, distance: 81.0
click at [627, 277] on div at bounding box center [623, 275] width 7 height 7
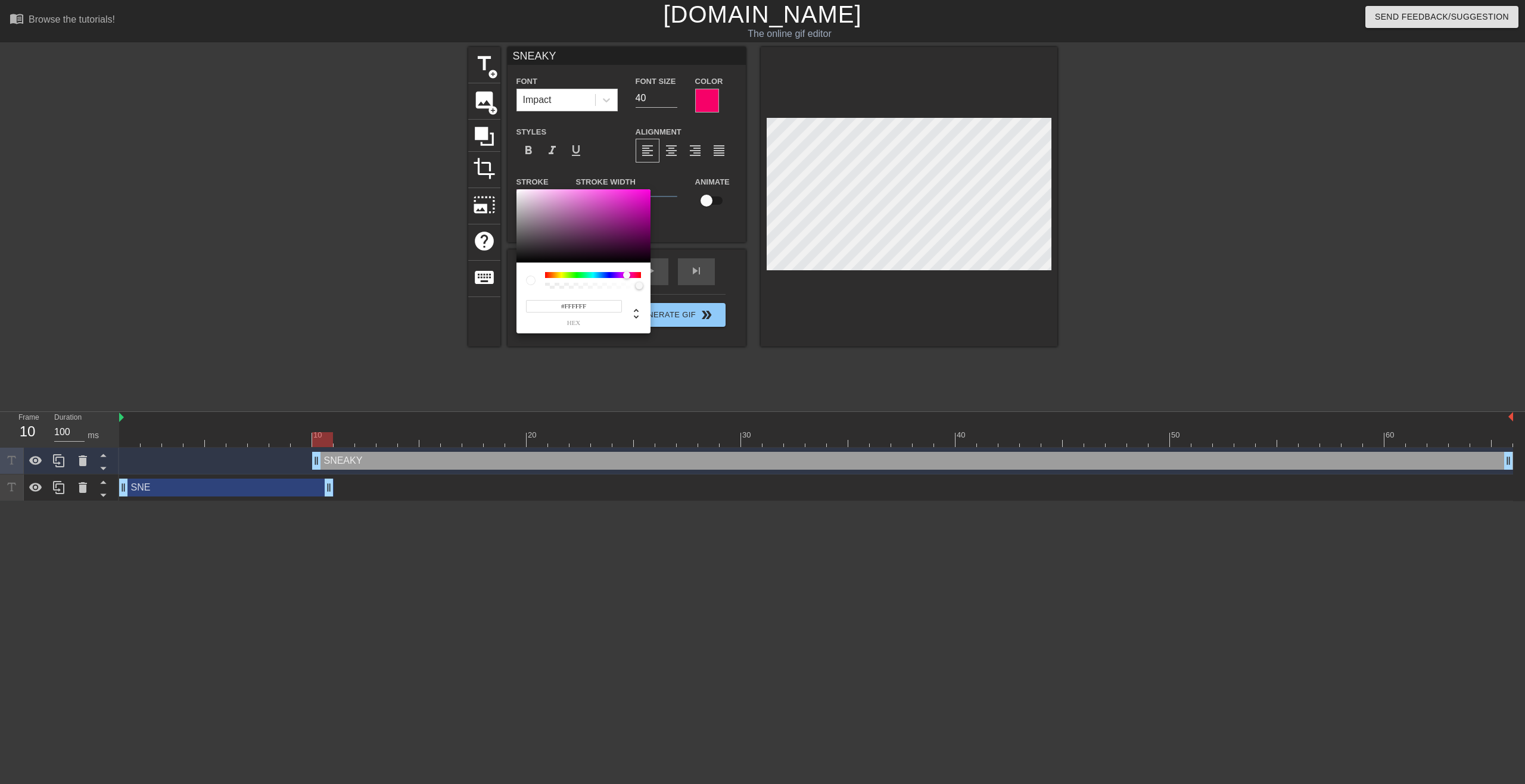
type input "#68065B"
click at [643, 233] on div at bounding box center [583, 226] width 134 height 74
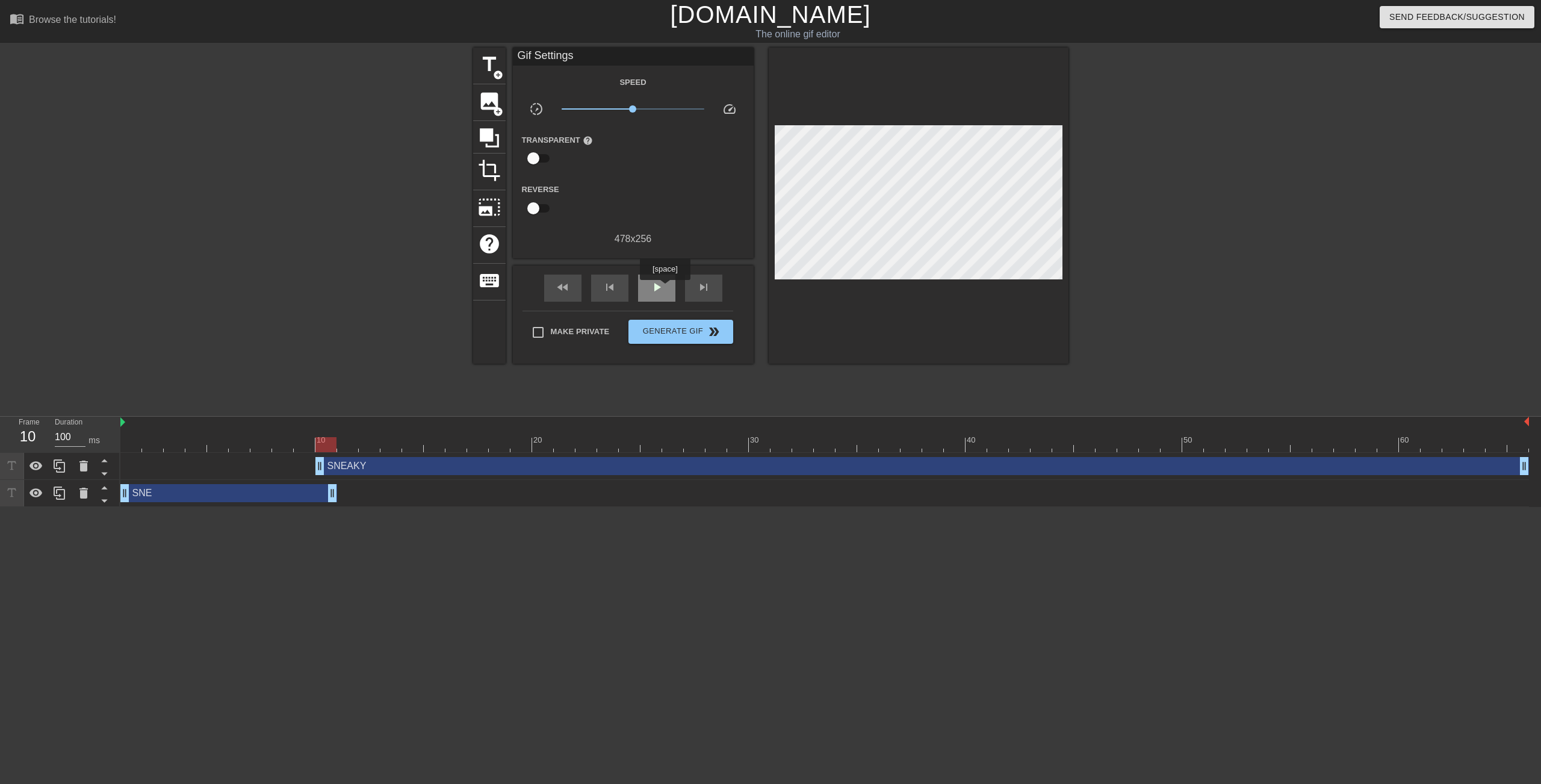
click at [665, 288] on div "play_arrow" at bounding box center [657, 288] width 38 height 27
click at [665, 288] on div "pause" at bounding box center [657, 288] width 38 height 27
click at [199, 425] on div at bounding box center [825, 423] width 1409 height 12
click at [147, 437] on div at bounding box center [825, 444] width 1409 height 15
click at [133, 428] on div at bounding box center [825, 423] width 1409 height 12
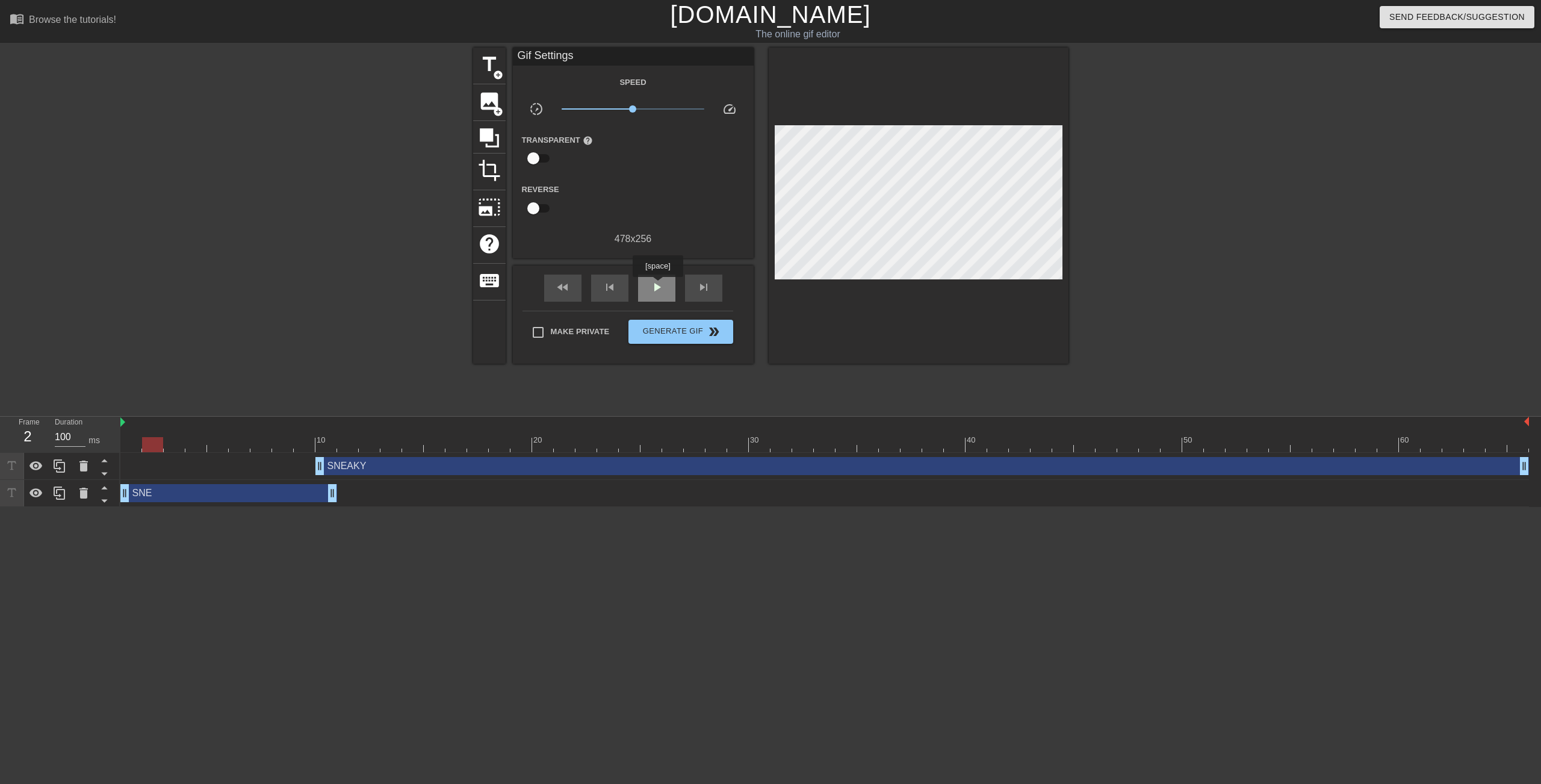
click at [657, 287] on span "play_arrow" at bounding box center [657, 287] width 15 height 15
